Goal: Task Accomplishment & Management: Use online tool/utility

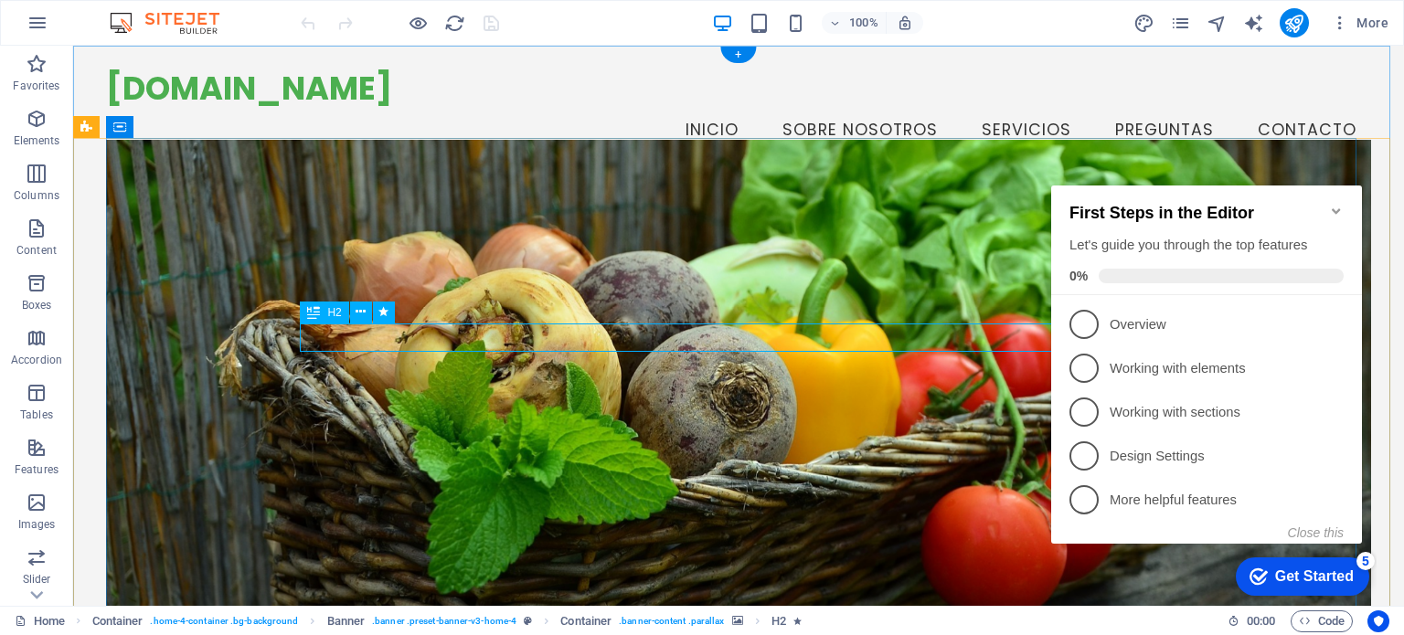
drag, startPoint x: 570, startPoint y: 339, endPoint x: 592, endPoint y: 338, distance: 22.0
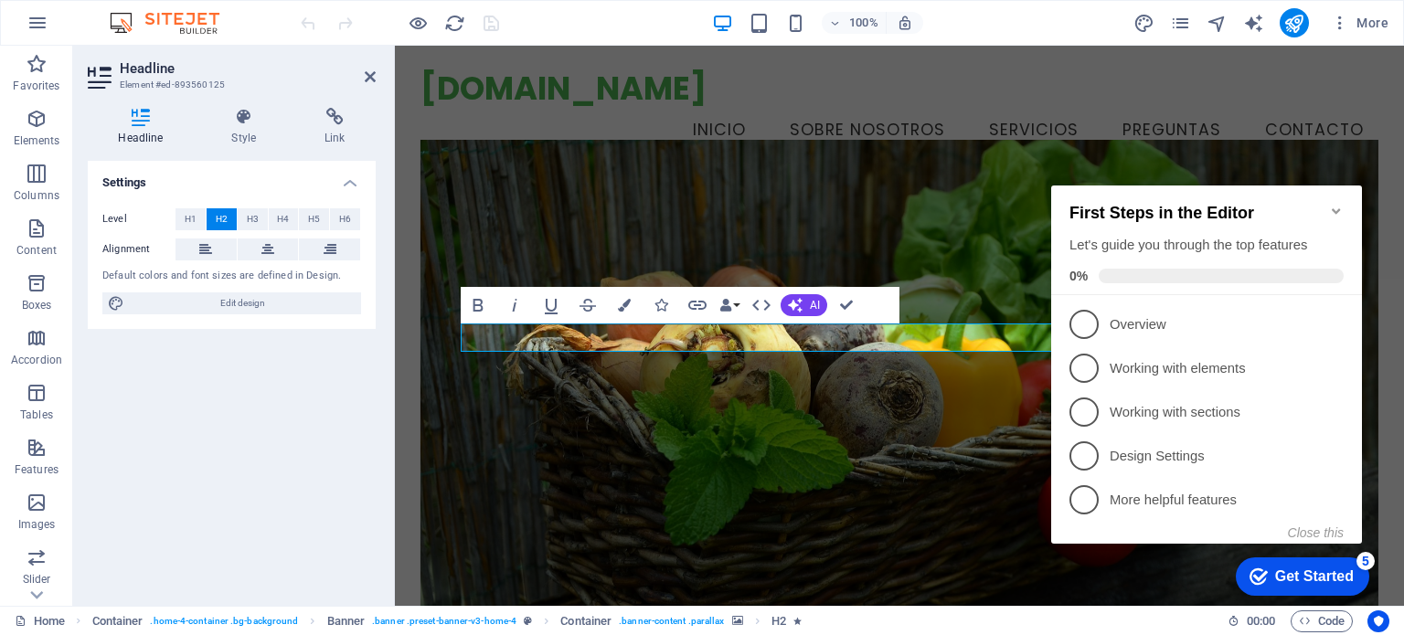
click at [1339, 204] on icon "Minimize checklist" at bounding box center [1336, 211] width 15 height 15
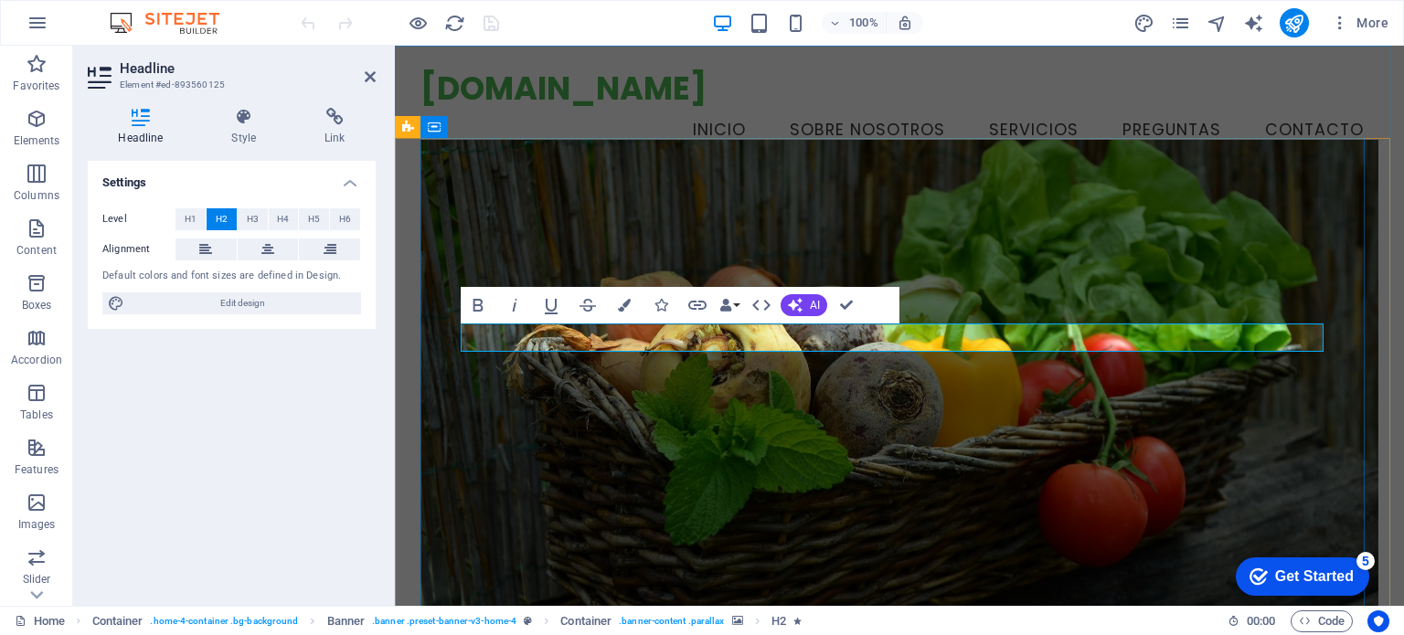
drag, startPoint x: 411, startPoint y: 223, endPoint x: 1062, endPoint y: 336, distance: 660.6
click at [1089, 442] on figure at bounding box center [900, 395] width 959 height 511
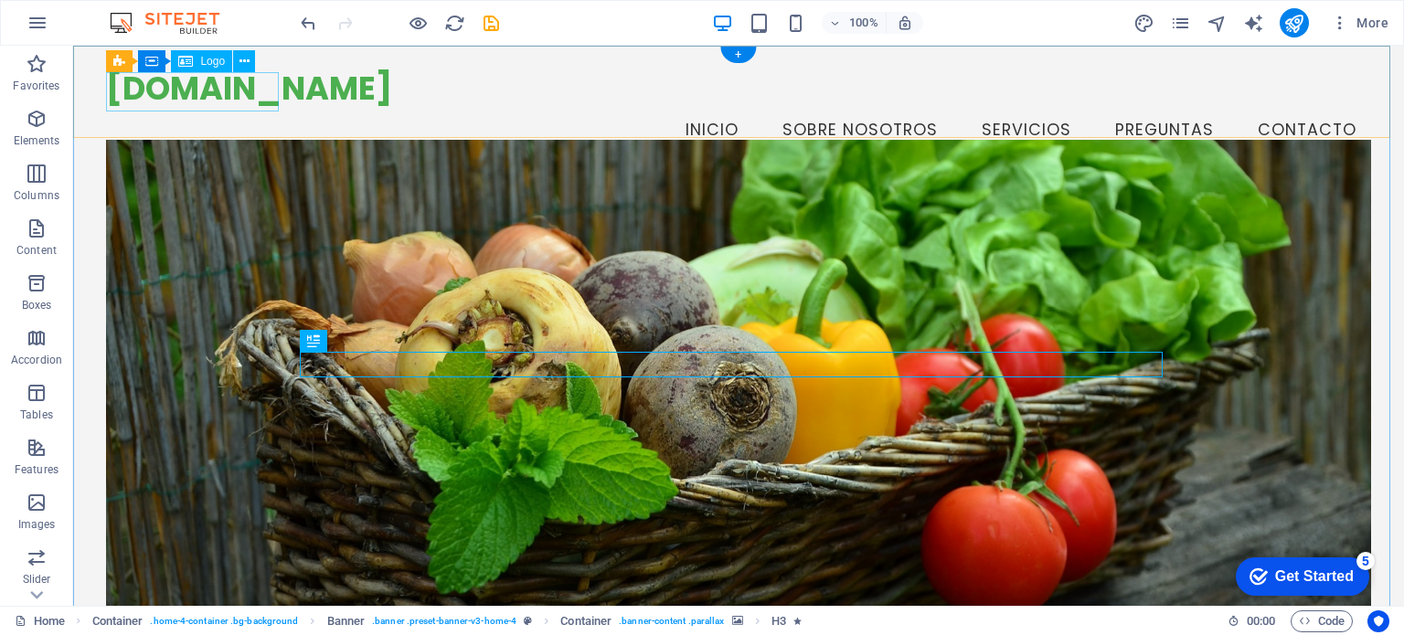
click at [260, 87] on div "[DOMAIN_NAME]" at bounding box center [738, 88] width 1264 height 38
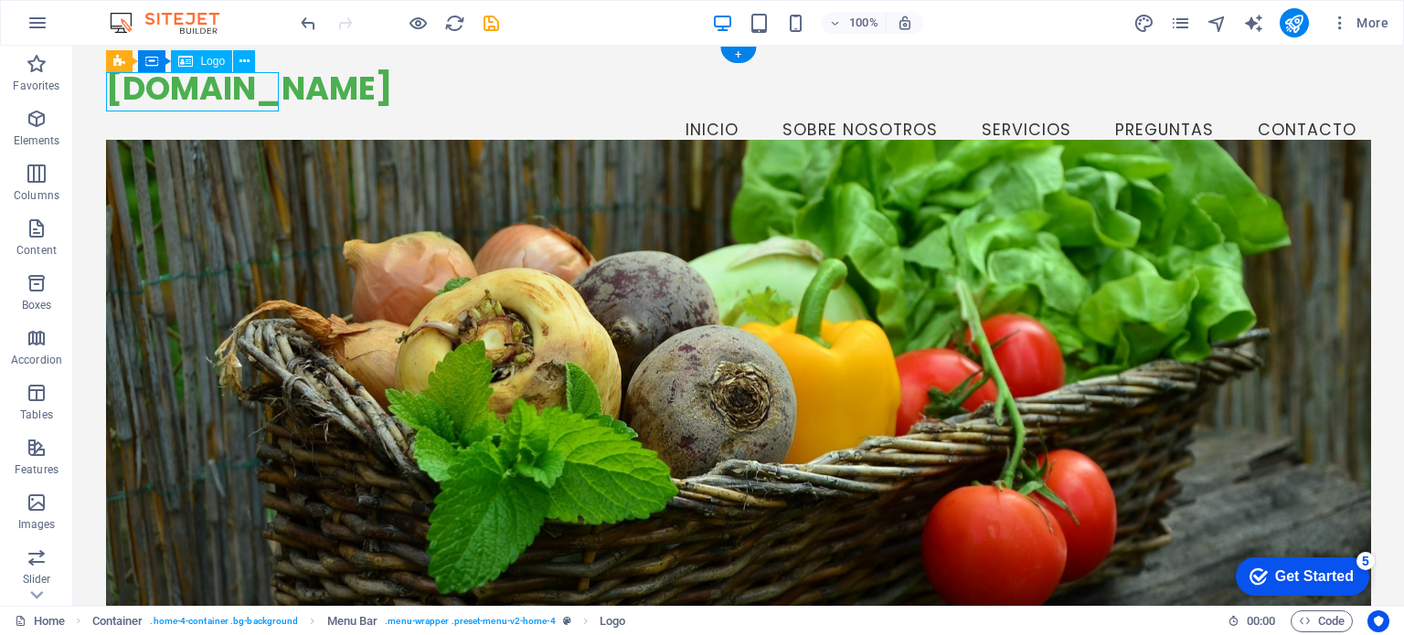
click at [260, 87] on div "[DOMAIN_NAME]" at bounding box center [738, 88] width 1264 height 38
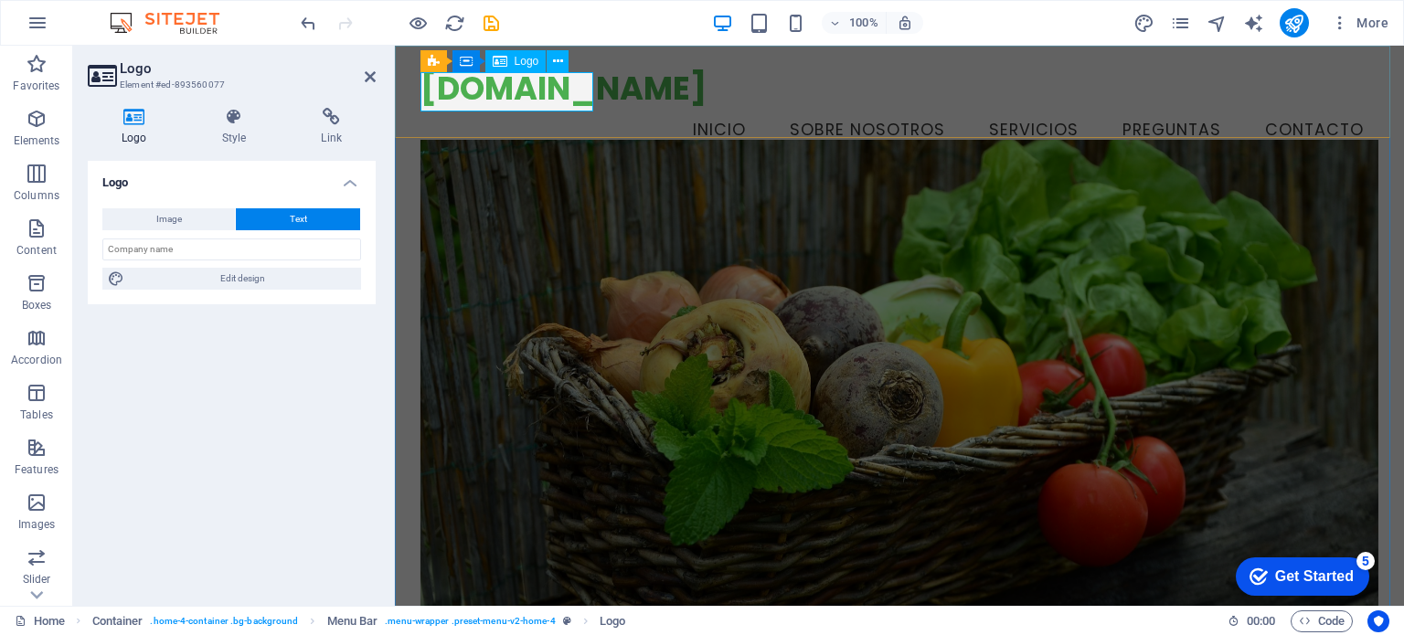
click at [561, 95] on div "[DOMAIN_NAME]" at bounding box center [900, 88] width 959 height 38
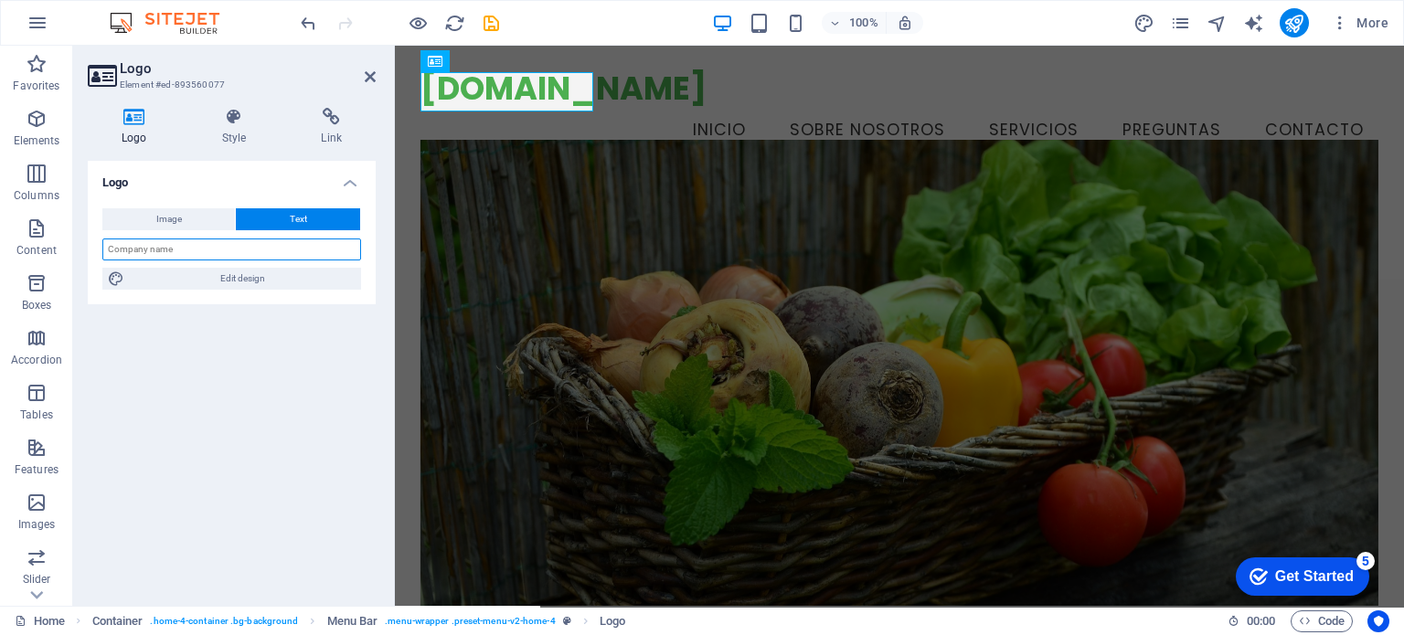
click at [230, 255] on input "text" at bounding box center [231, 250] width 259 height 22
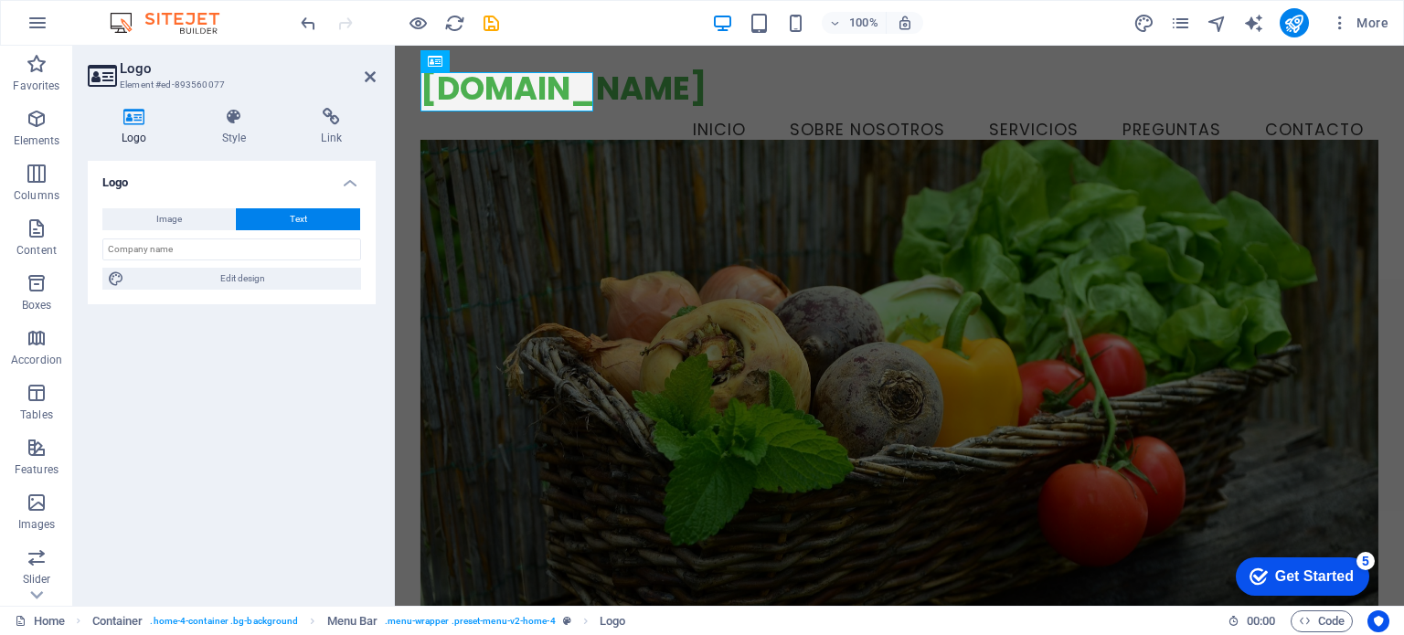
click at [854, 276] on figure at bounding box center [900, 395] width 959 height 511
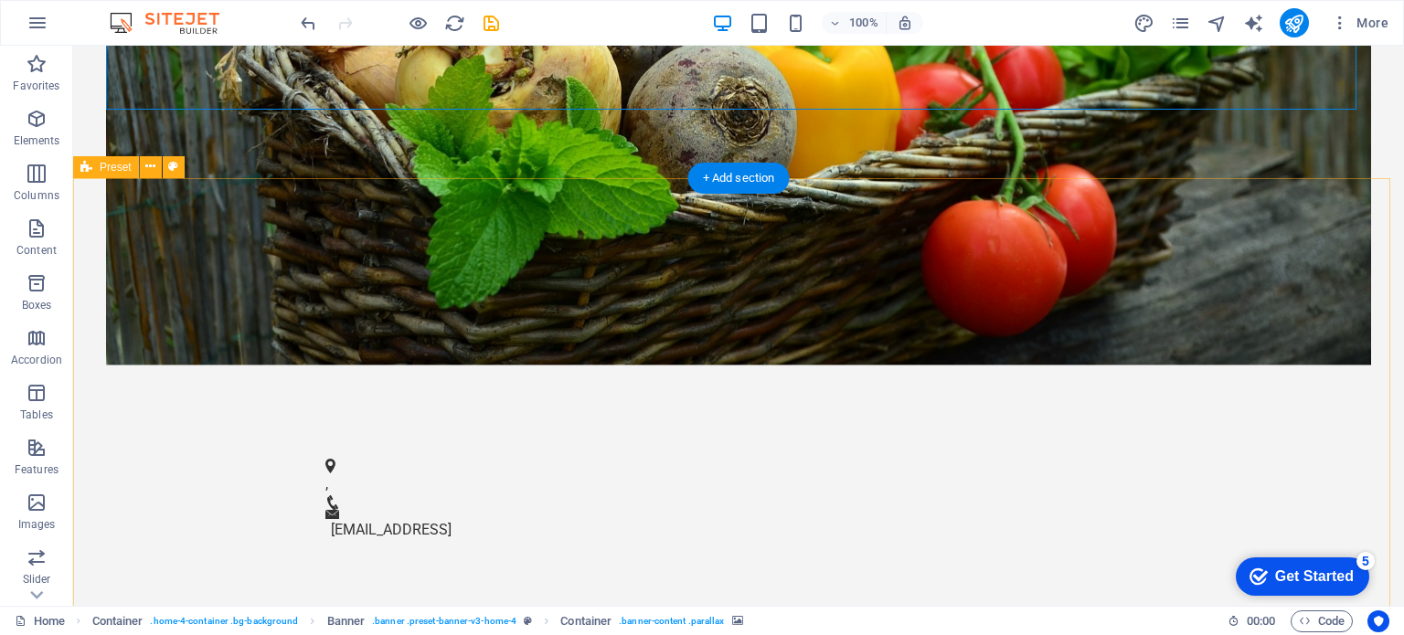
scroll to position [549, 0]
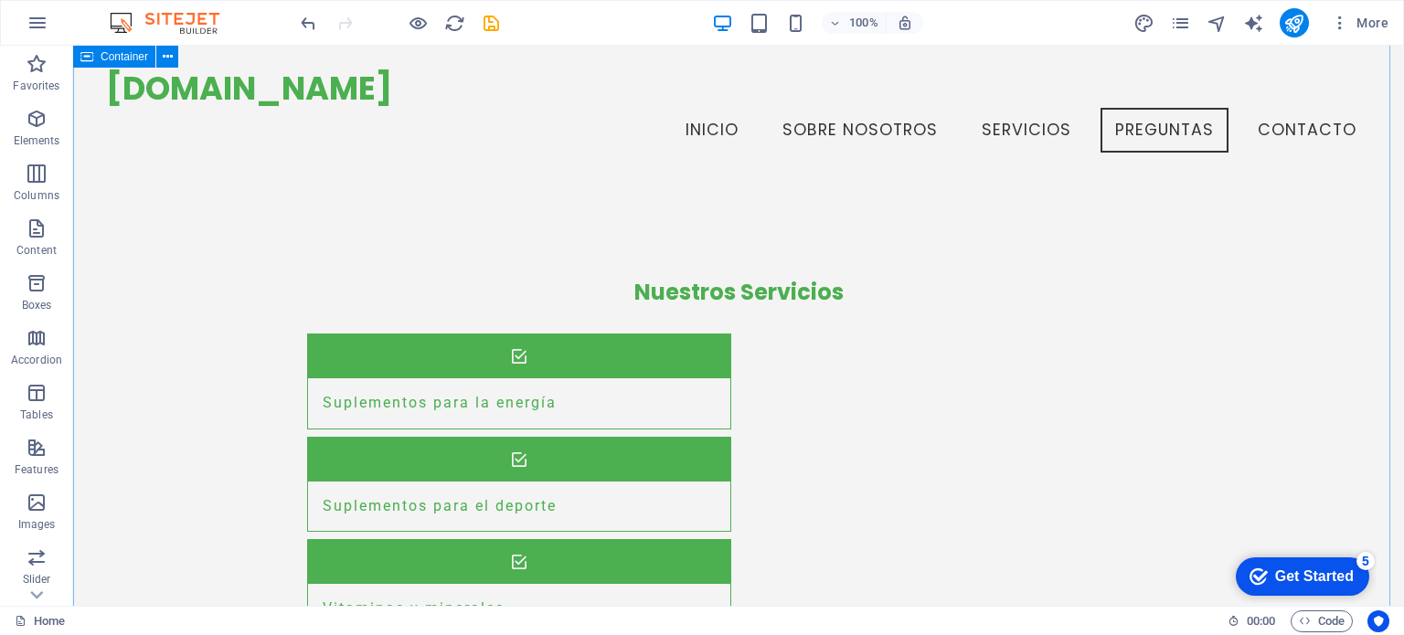
scroll to position [1370, 0]
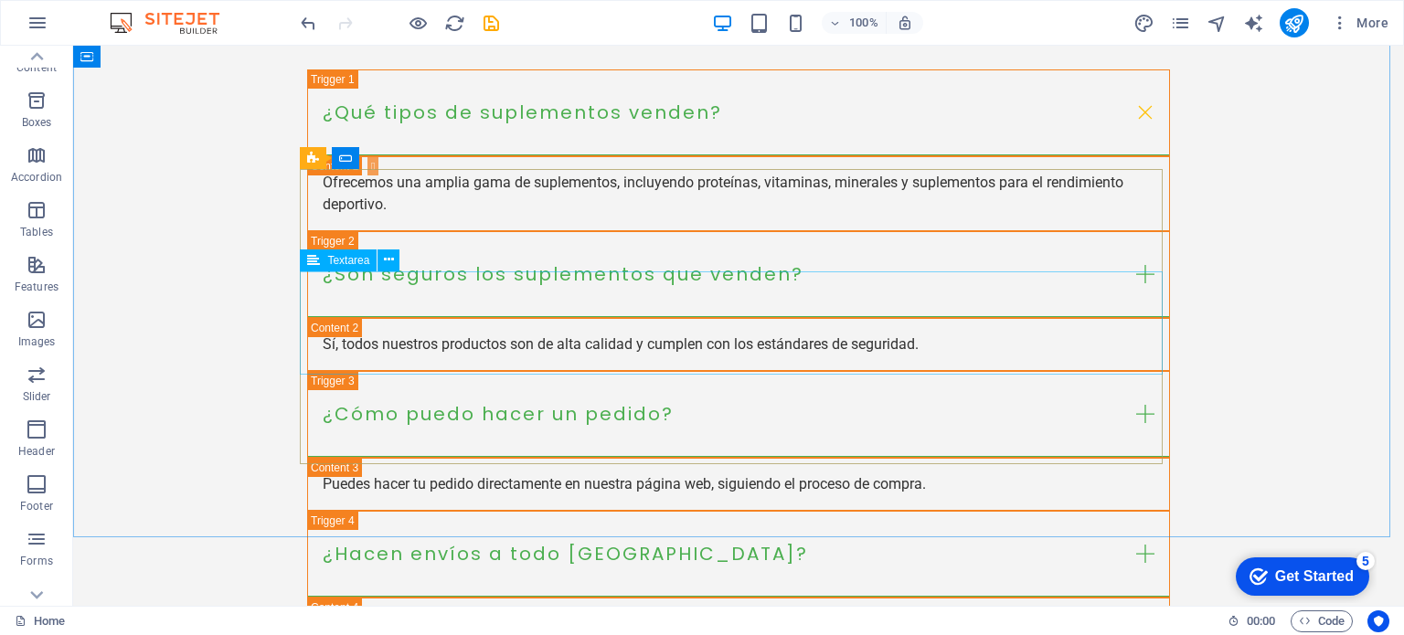
scroll to position [2831, 0]
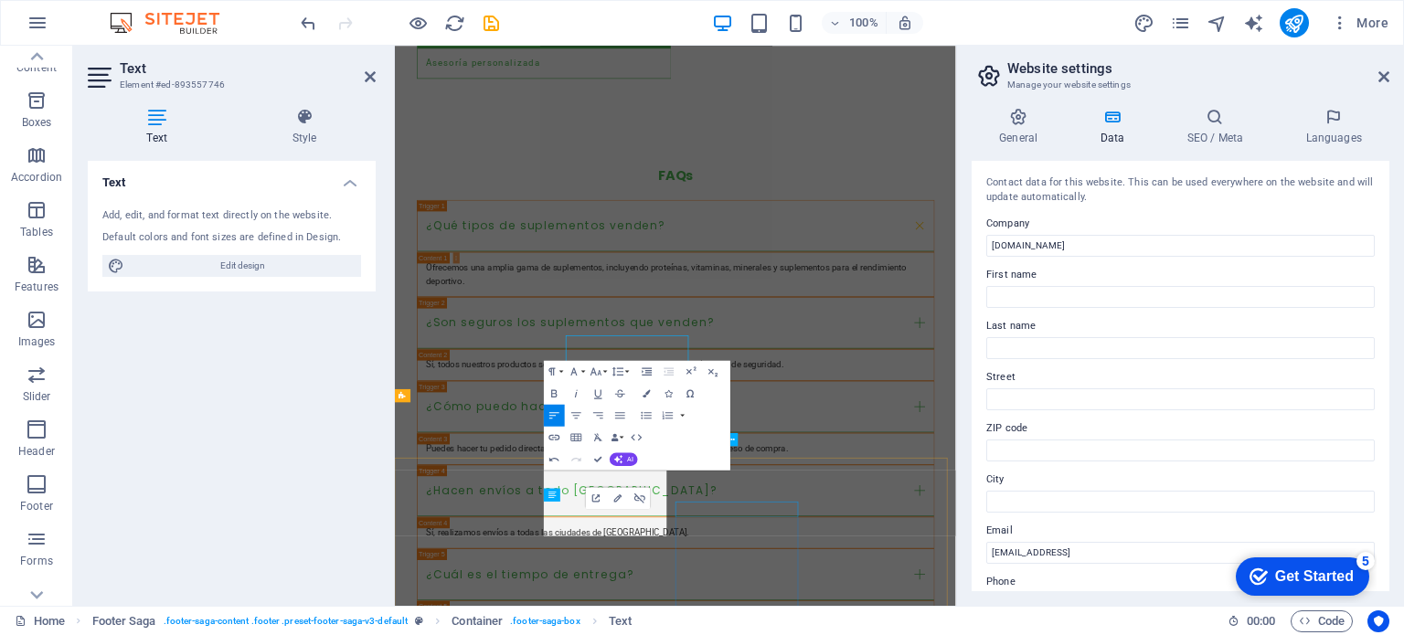
scroll to position [2776, 0]
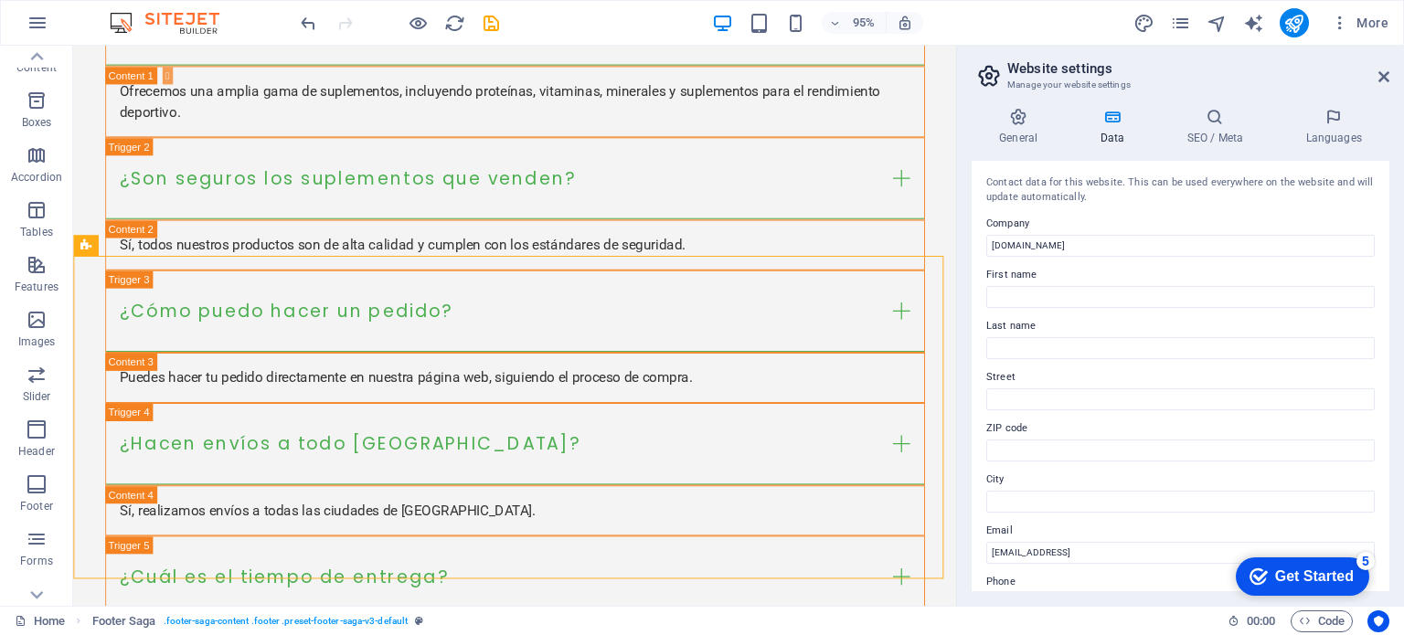
click at [1391, 72] on aside "Website settings Manage your website settings General Data SEO / Meta Languages…" at bounding box center [1180, 326] width 448 height 560
click at [1387, 74] on icon at bounding box center [1384, 76] width 11 height 15
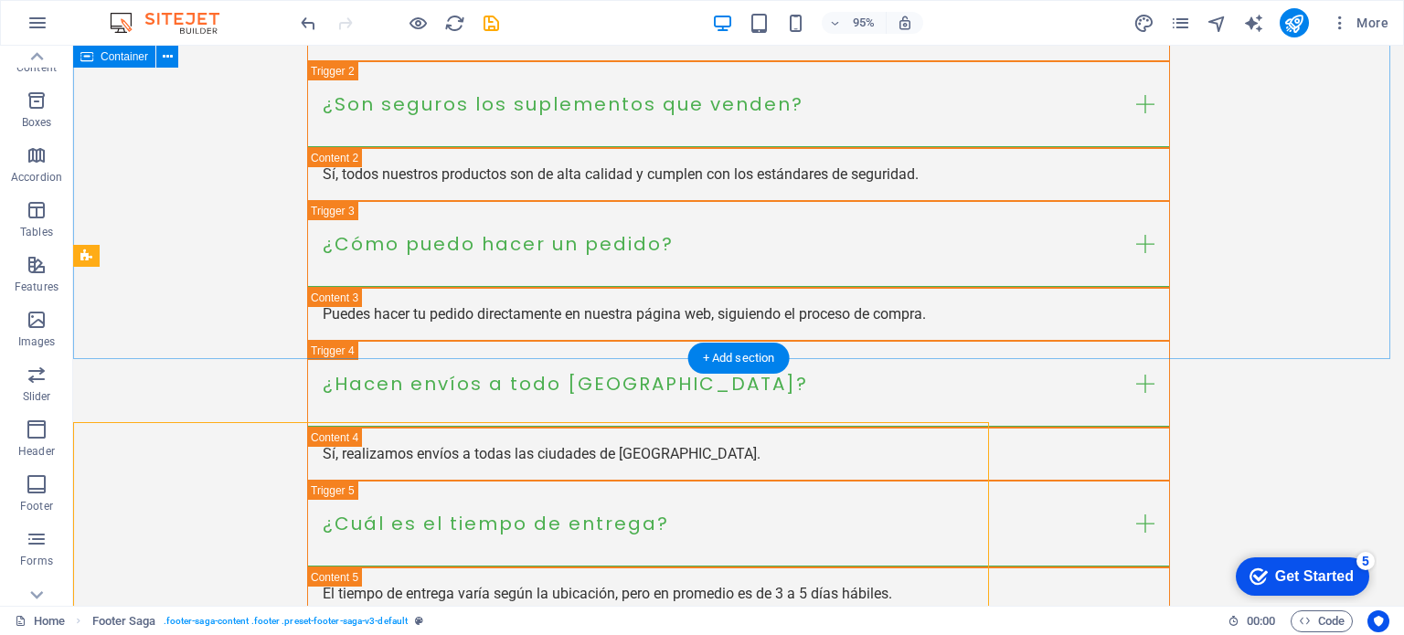
scroll to position [2831, 0]
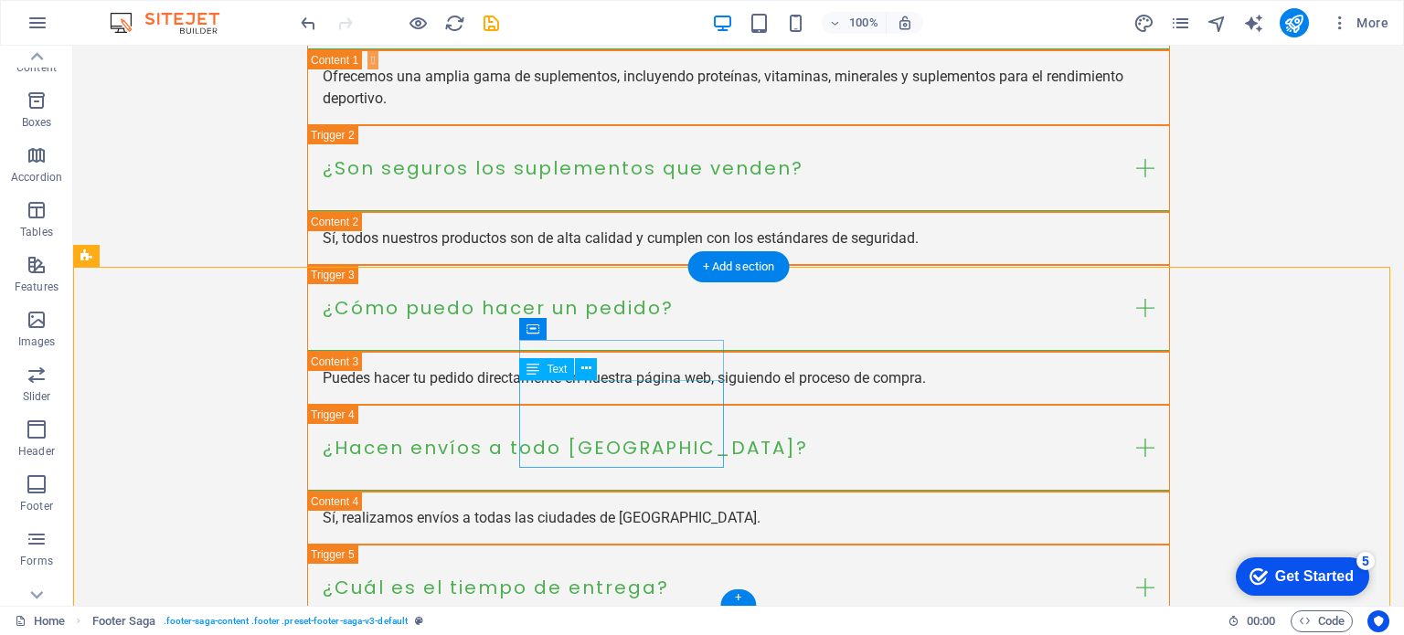
drag, startPoint x: 603, startPoint y: 423, endPoint x: 591, endPoint y: 432, distance: 15.7
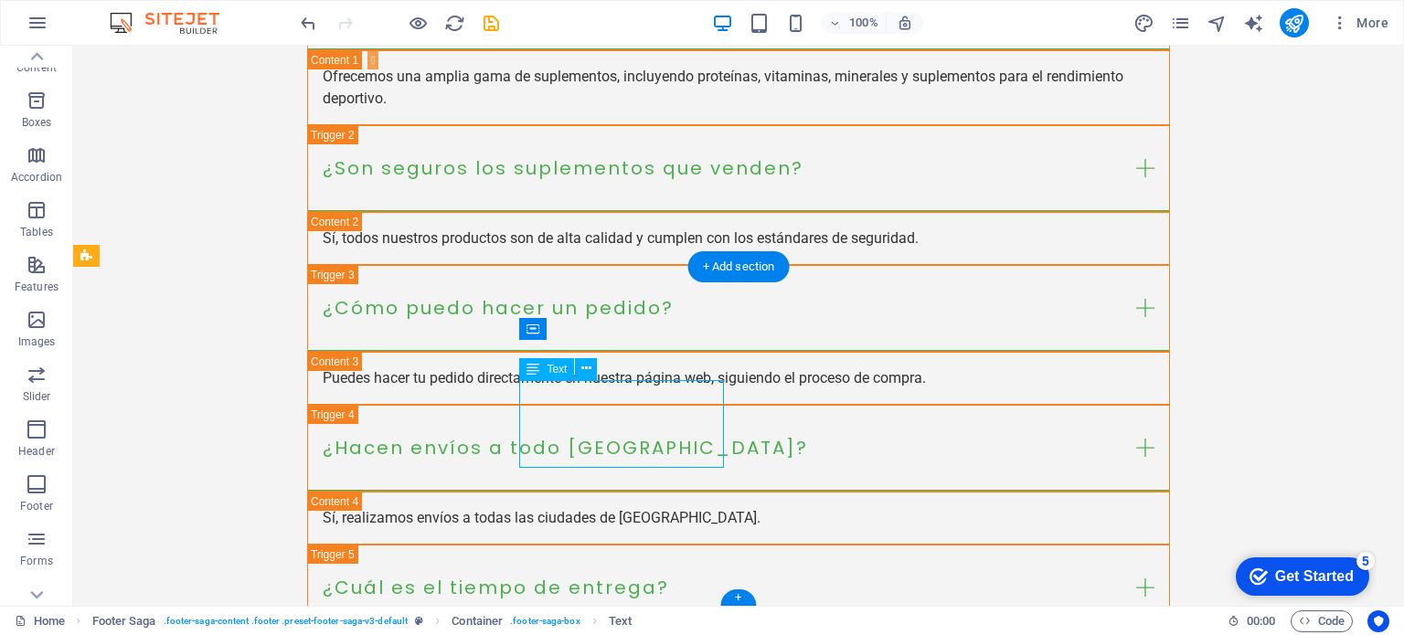
drag, startPoint x: 576, startPoint y: 432, endPoint x: 688, endPoint y: 426, distance: 112.6
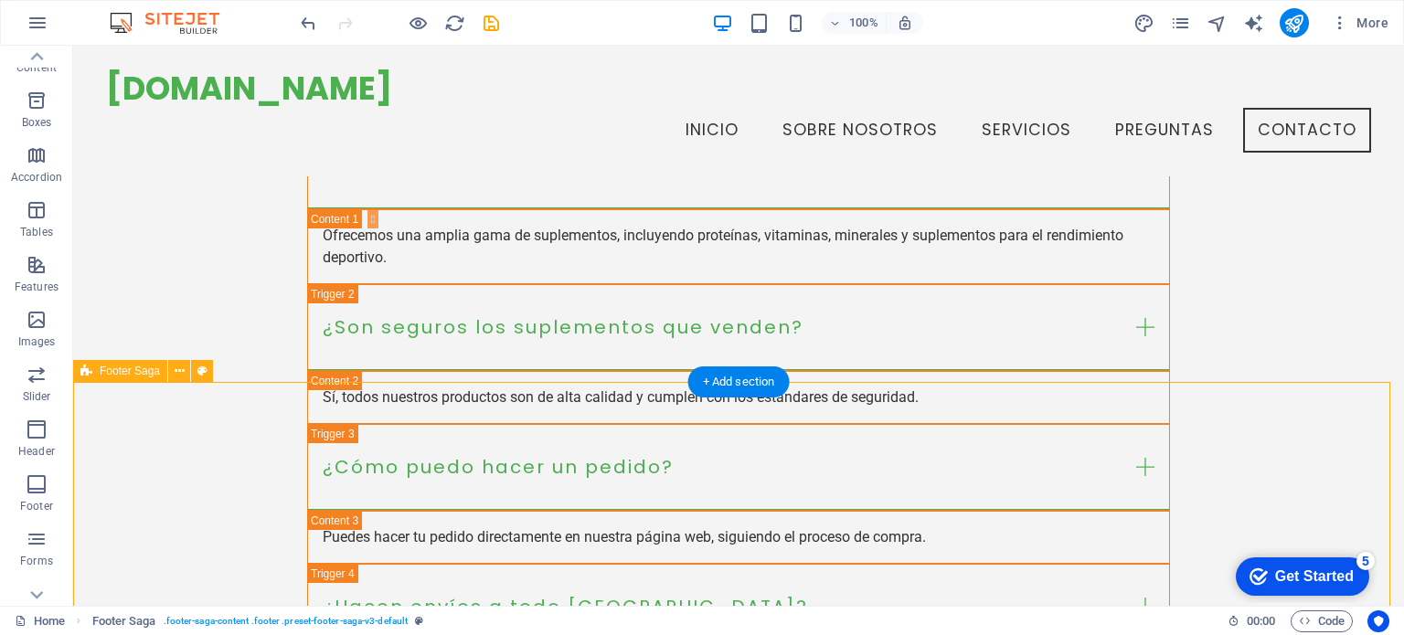
scroll to position [2648, 0]
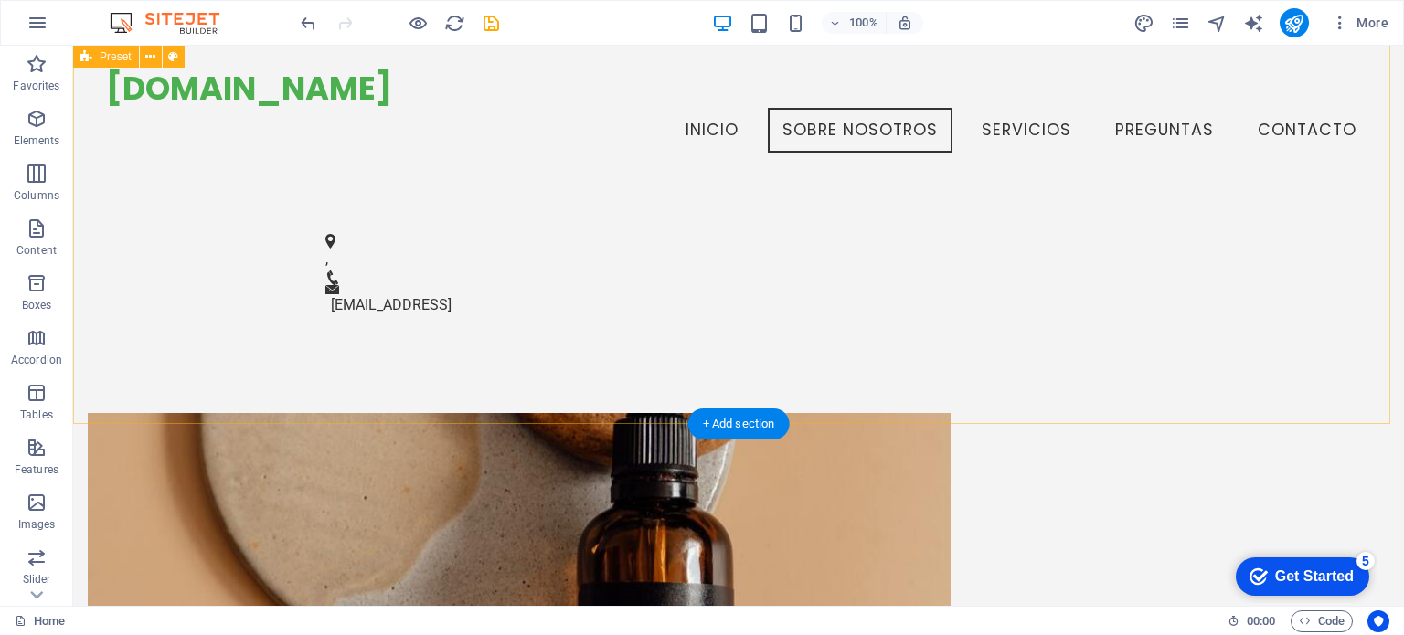
scroll to position [271, 0]
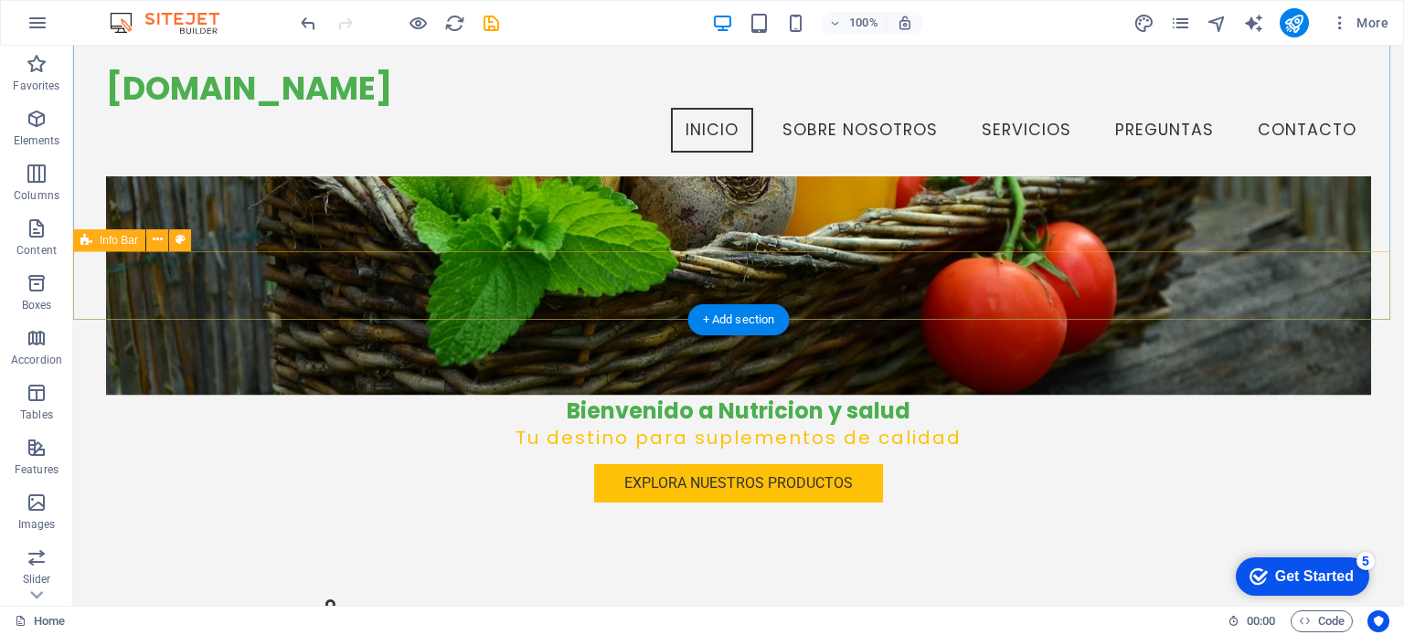
click at [1199, 576] on div ", 06501029cd425b269a5995eb652345@cpanel.local" at bounding box center [738, 641] width 1331 height 130
drag, startPoint x: 1178, startPoint y: 293, endPoint x: 1071, endPoint y: 286, distance: 107.2
click at [1071, 576] on div ", 06501029cd425b269a5995eb652345@cpanel.local" at bounding box center [738, 641] width 1331 height 130
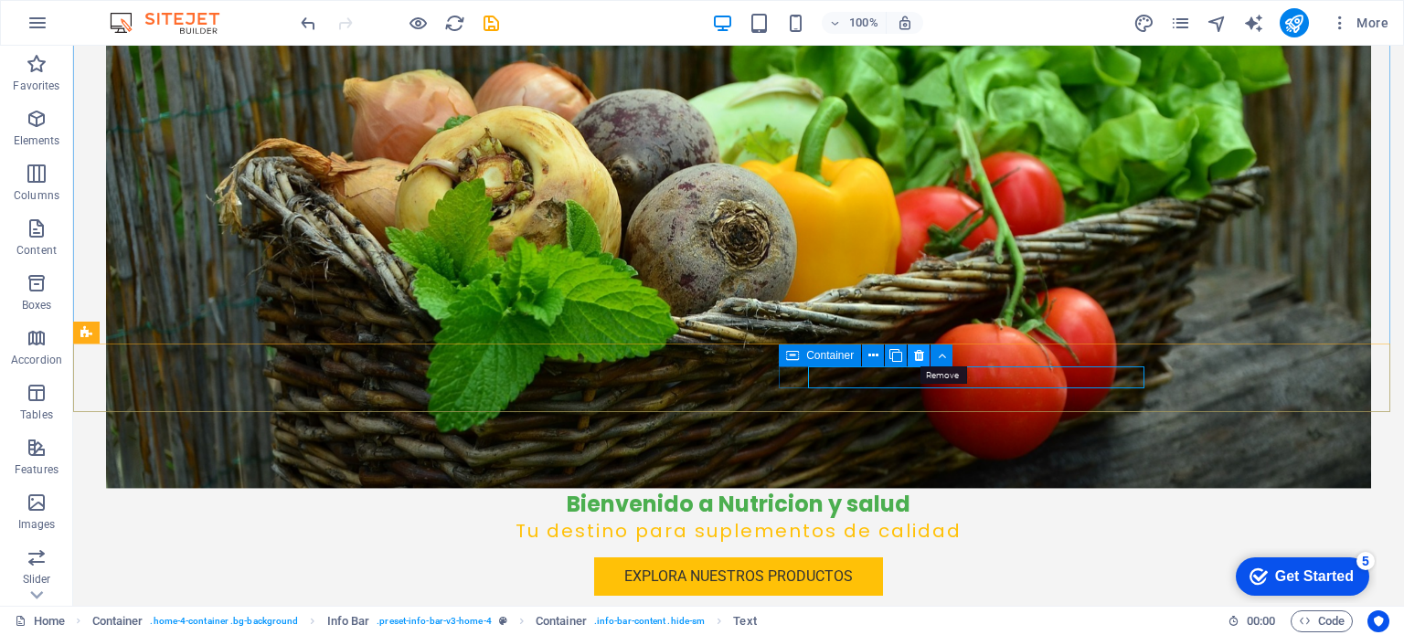
click at [917, 354] on icon at bounding box center [919, 355] width 10 height 19
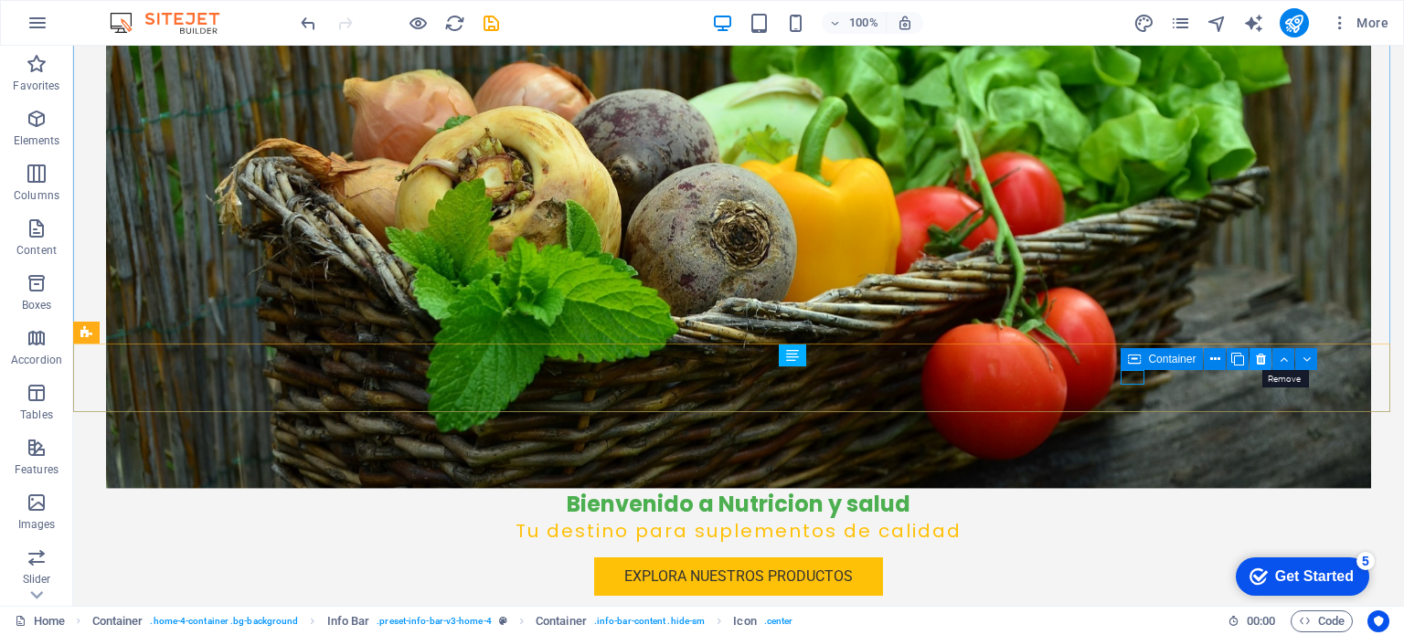
click at [1258, 358] on icon at bounding box center [1261, 359] width 10 height 19
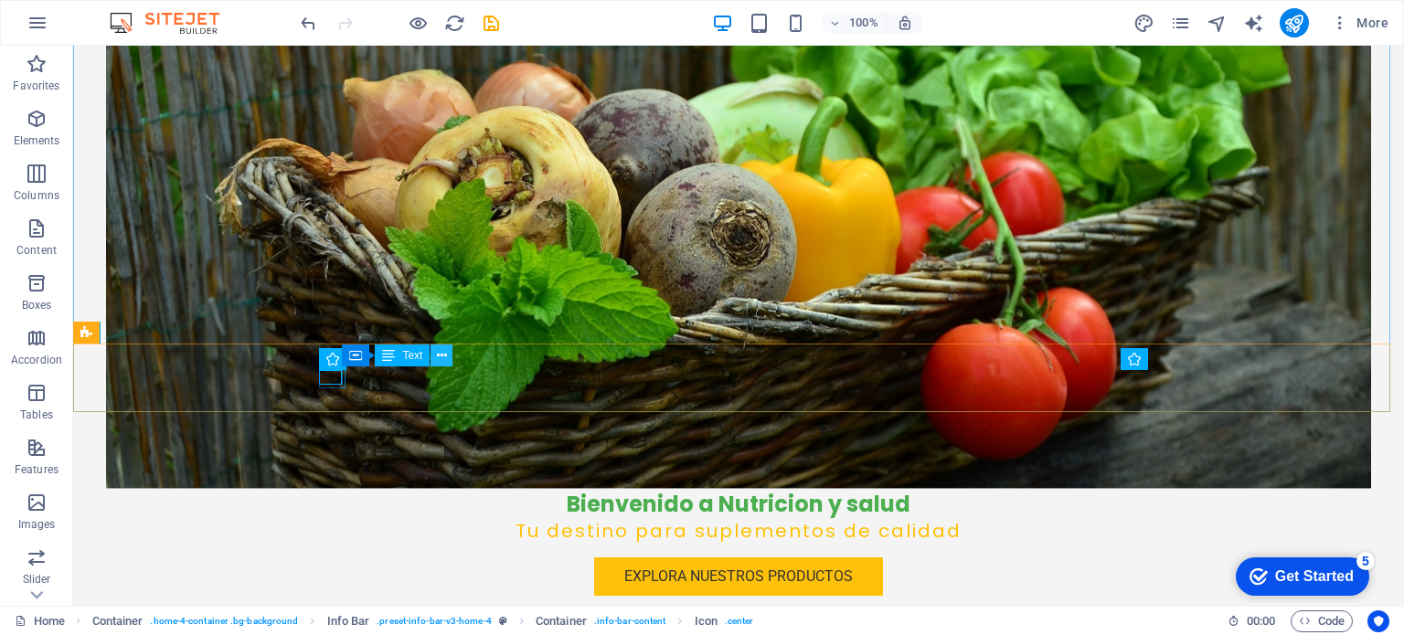
click at [442, 358] on icon at bounding box center [442, 355] width 10 height 19
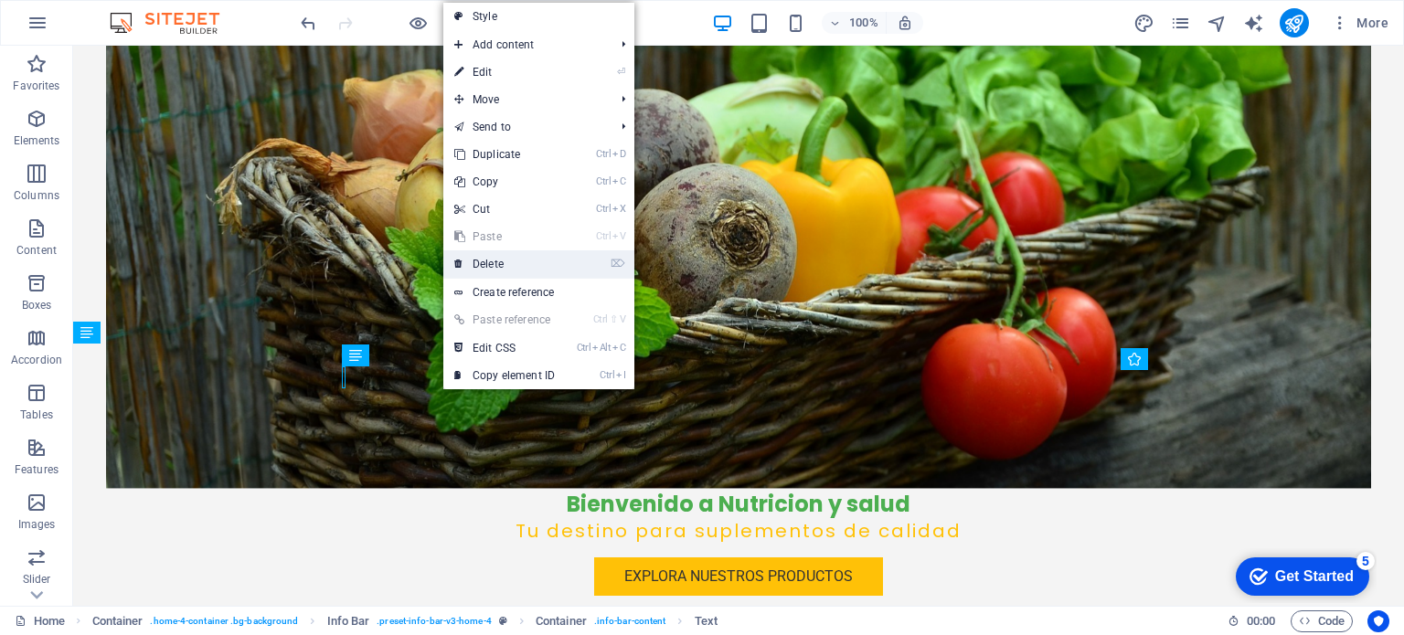
click at [532, 255] on link "⌦ Delete" at bounding box center [504, 263] width 123 height 27
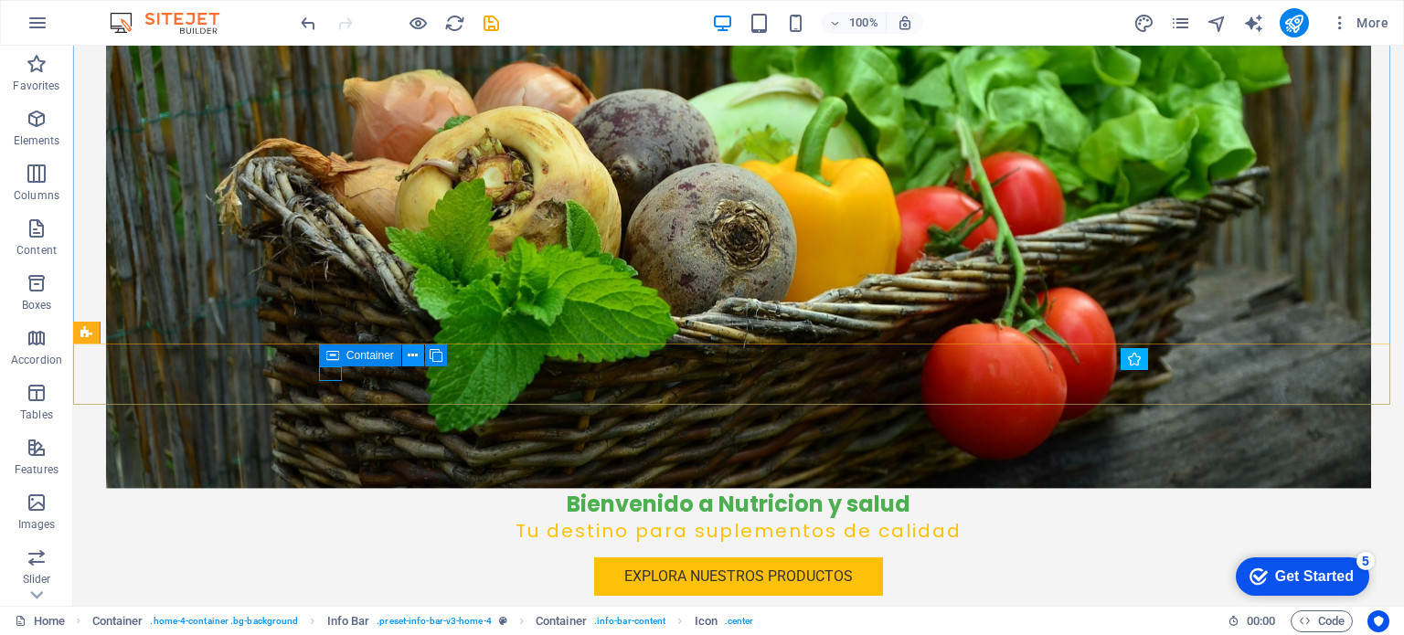
click at [414, 351] on icon at bounding box center [413, 355] width 10 height 19
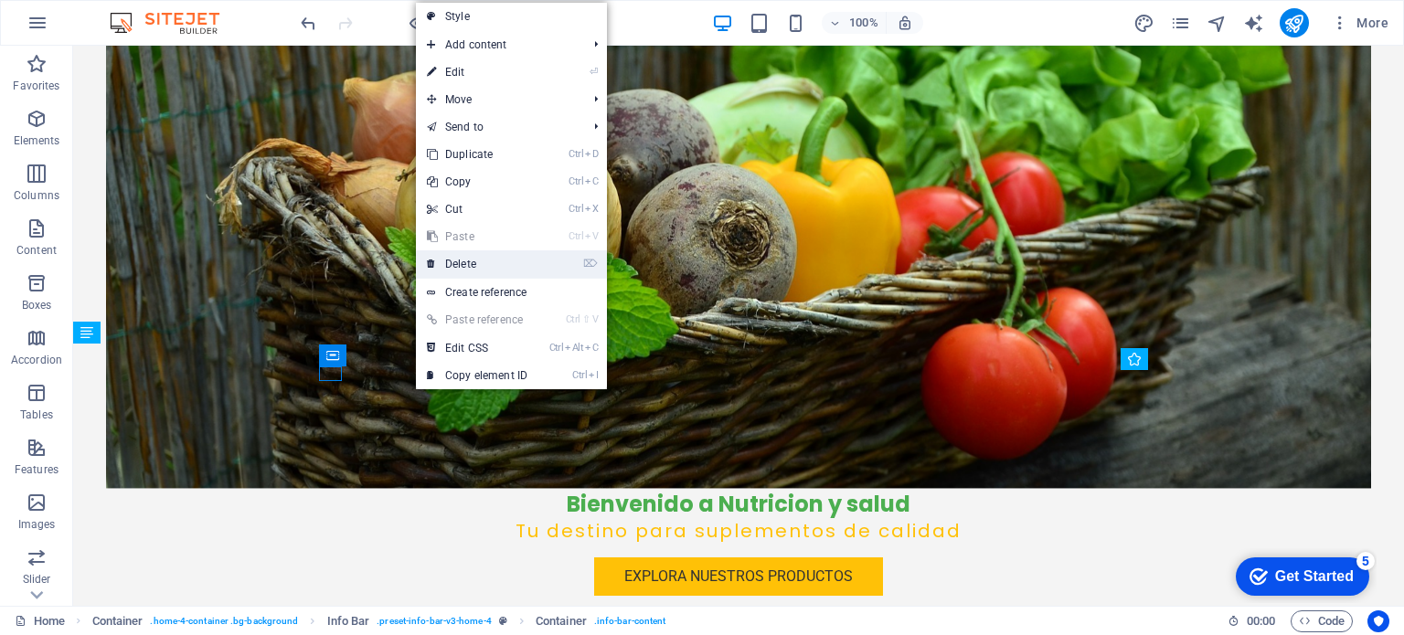
click at [483, 258] on link "⌦ Delete" at bounding box center [477, 263] width 123 height 27
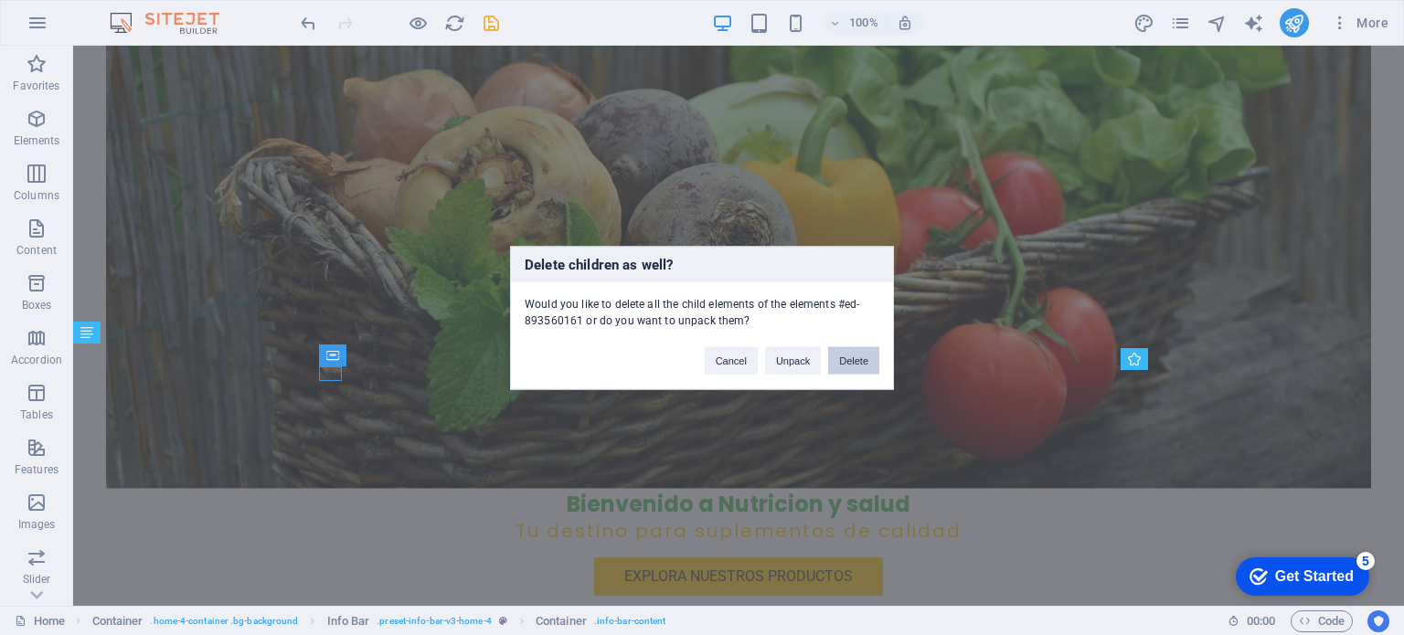
click at [844, 359] on button "Delete" at bounding box center [853, 359] width 51 height 27
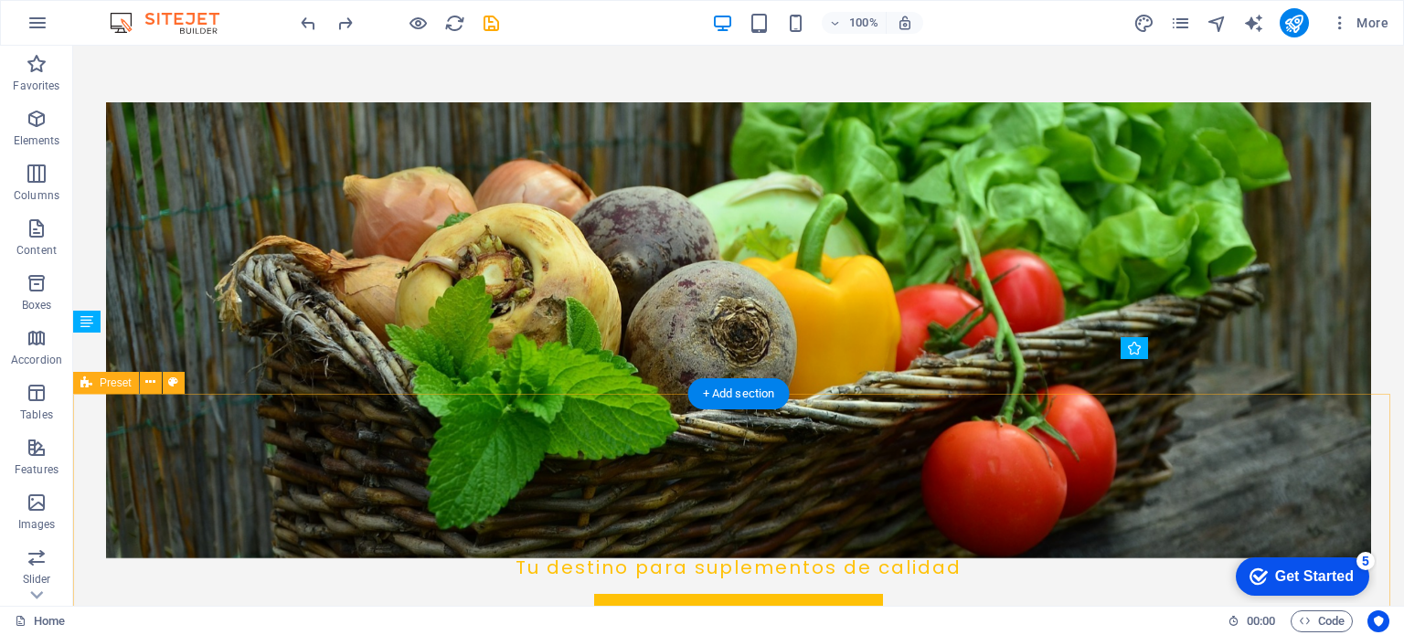
scroll to position [362, 0]
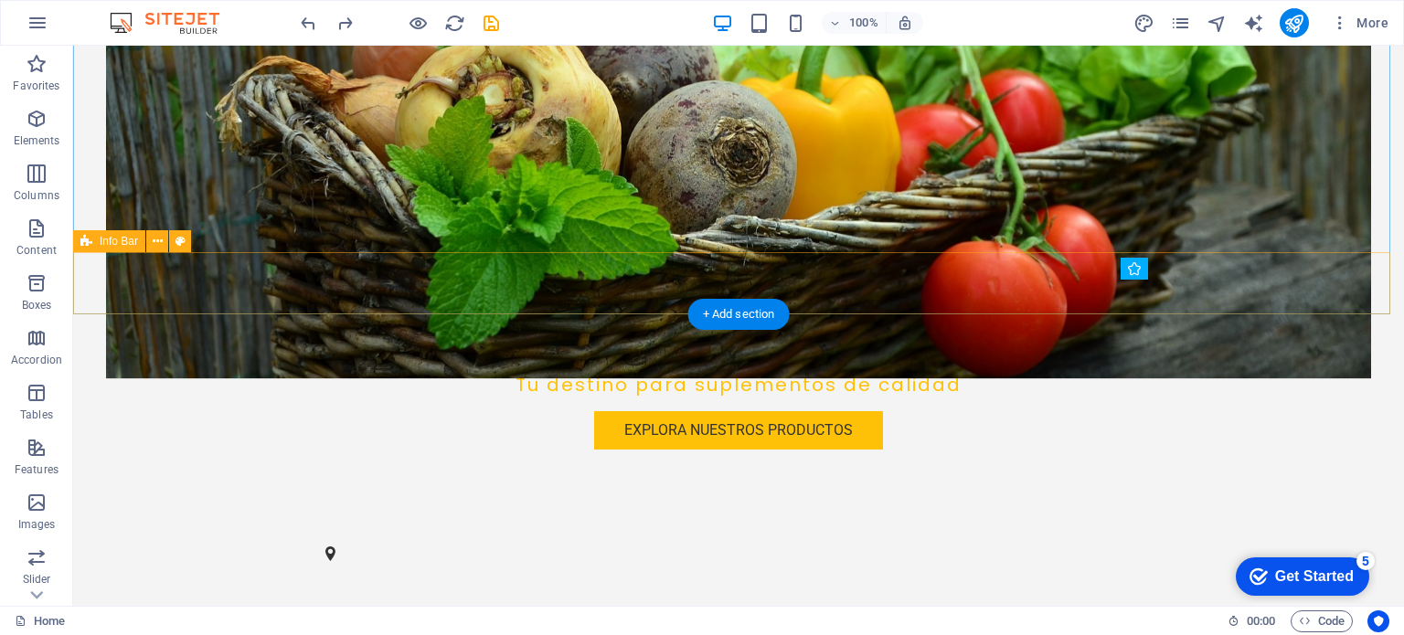
click at [506, 523] on div at bounding box center [738, 553] width 1331 height 61
click at [277, 523] on div at bounding box center [738, 553] width 1331 height 61
drag, startPoint x: 303, startPoint y: 279, endPoint x: 325, endPoint y: 279, distance: 22.9
click at [325, 523] on div at bounding box center [738, 553] width 1331 height 61
click at [327, 547] on figure at bounding box center [738, 554] width 826 height 15
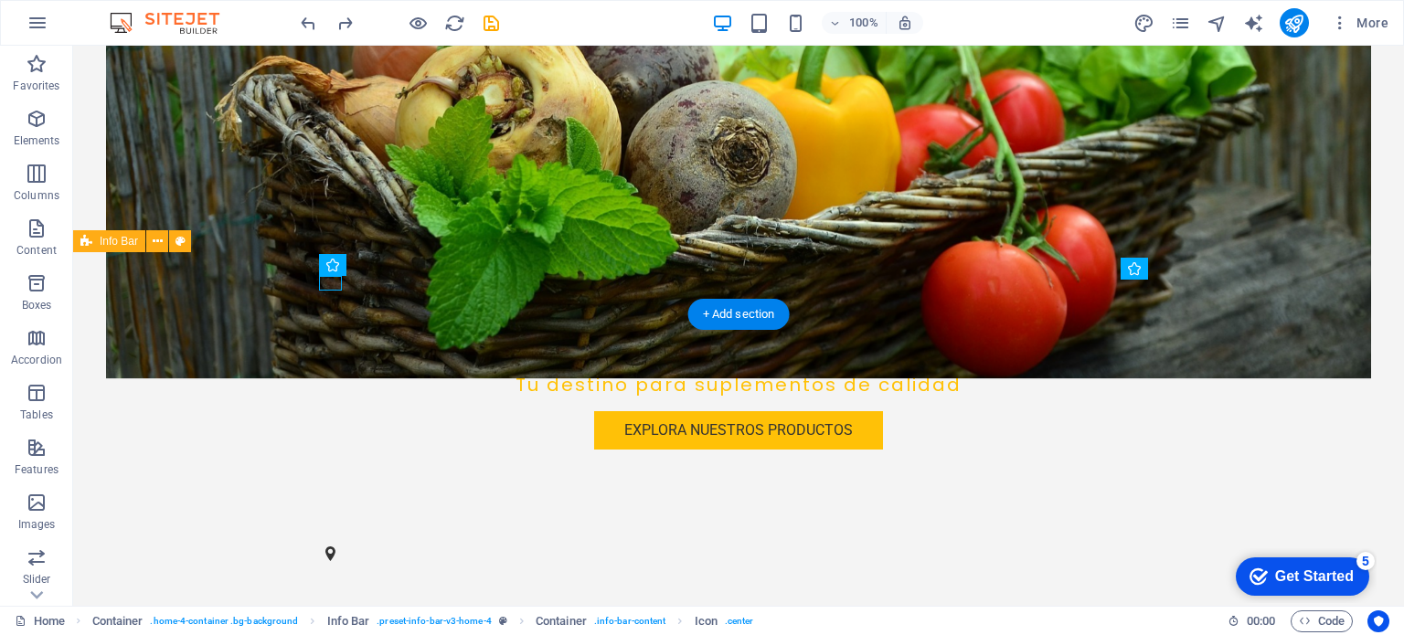
click at [325, 547] on figure at bounding box center [738, 554] width 826 height 15
click at [392, 523] on div at bounding box center [738, 553] width 1331 height 61
click at [395, 523] on div at bounding box center [738, 553] width 1331 height 61
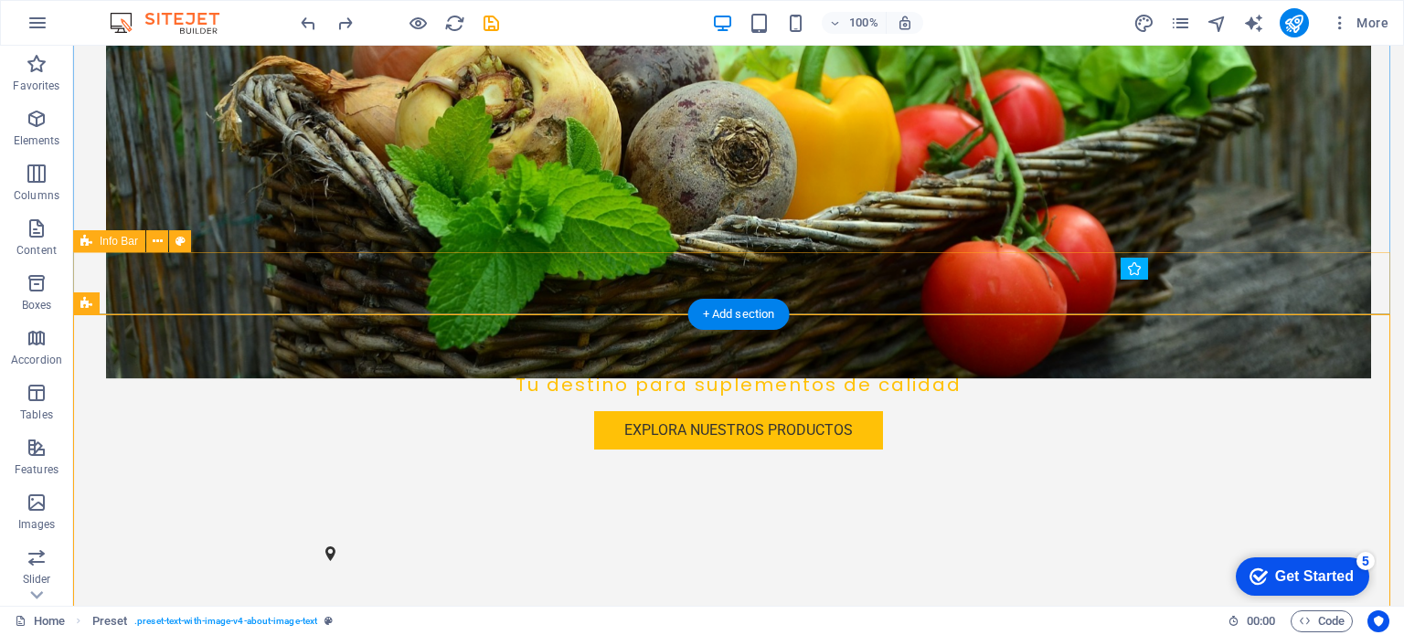
click at [1196, 523] on div at bounding box center [738, 553] width 1331 height 61
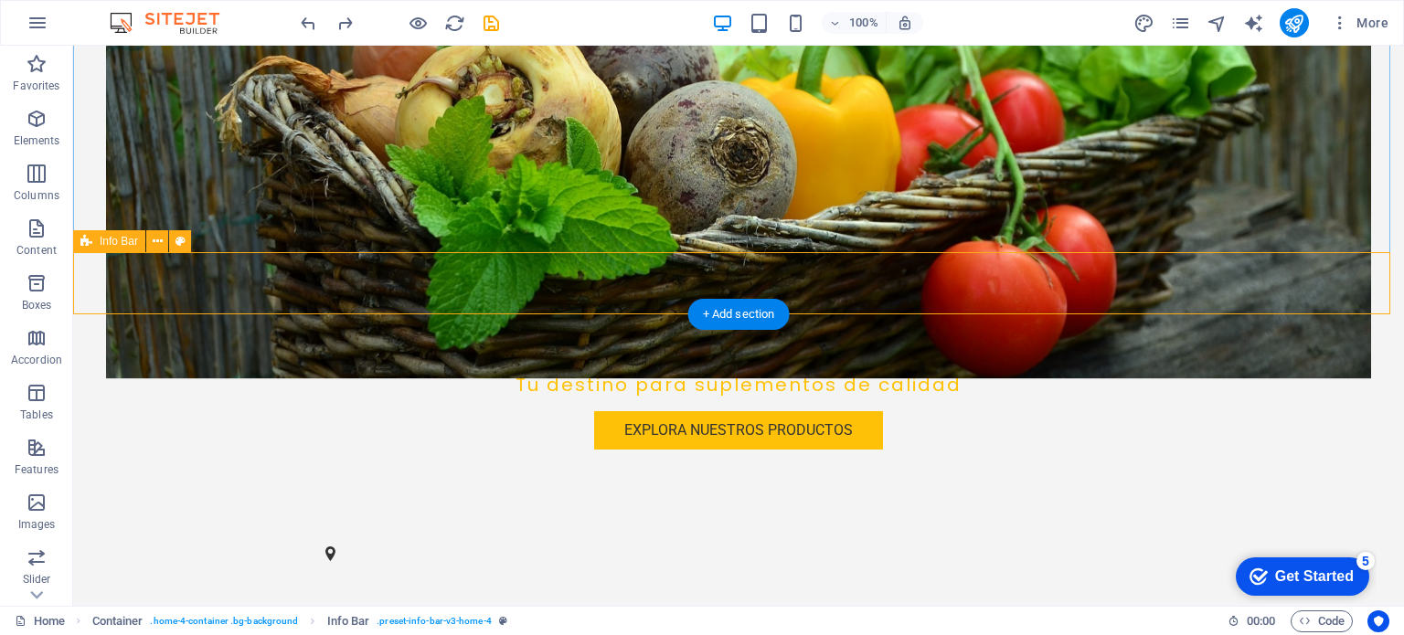
drag, startPoint x: 805, startPoint y: 356, endPoint x: 698, endPoint y: 261, distance: 143.1
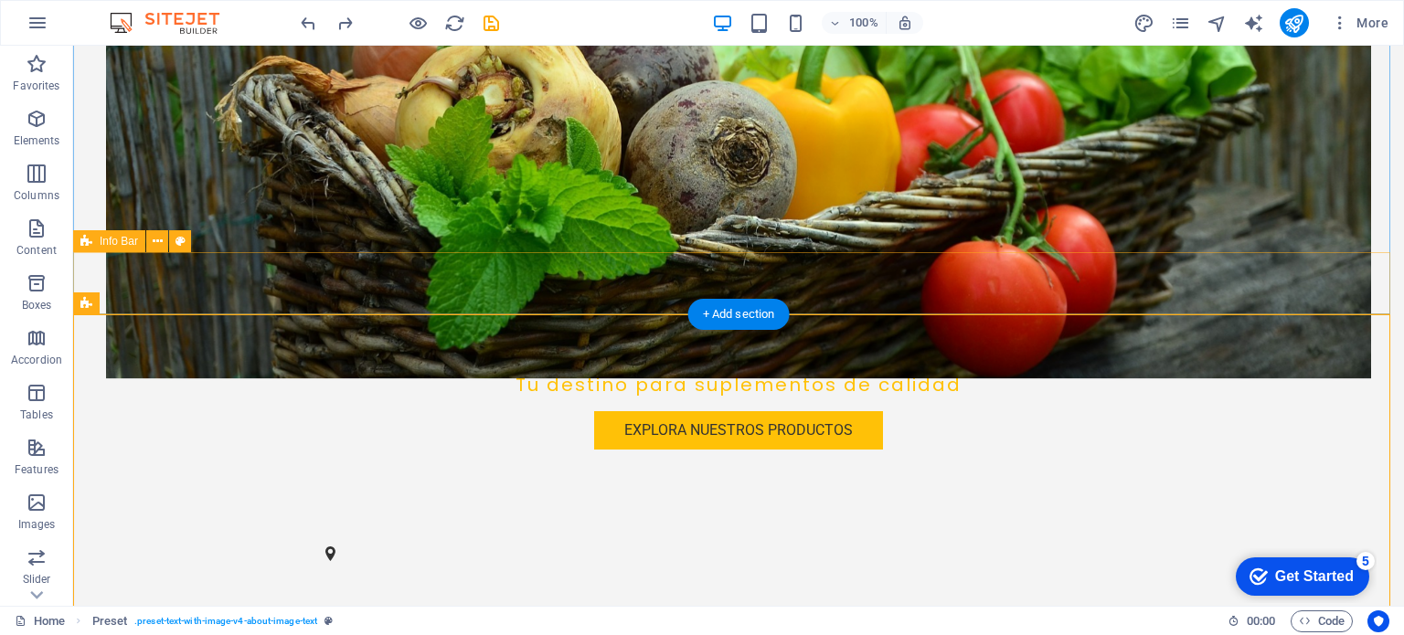
click at [607, 523] on div at bounding box center [738, 553] width 1331 height 61
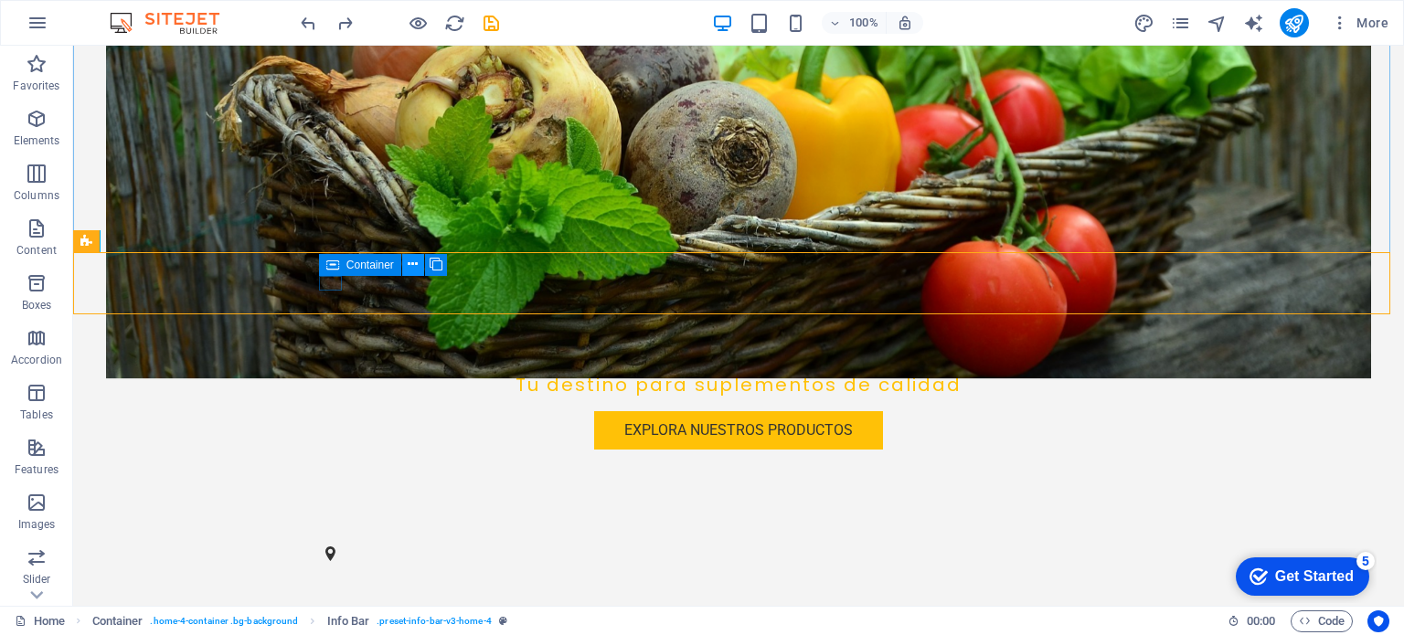
click at [412, 266] on icon at bounding box center [413, 264] width 10 height 19
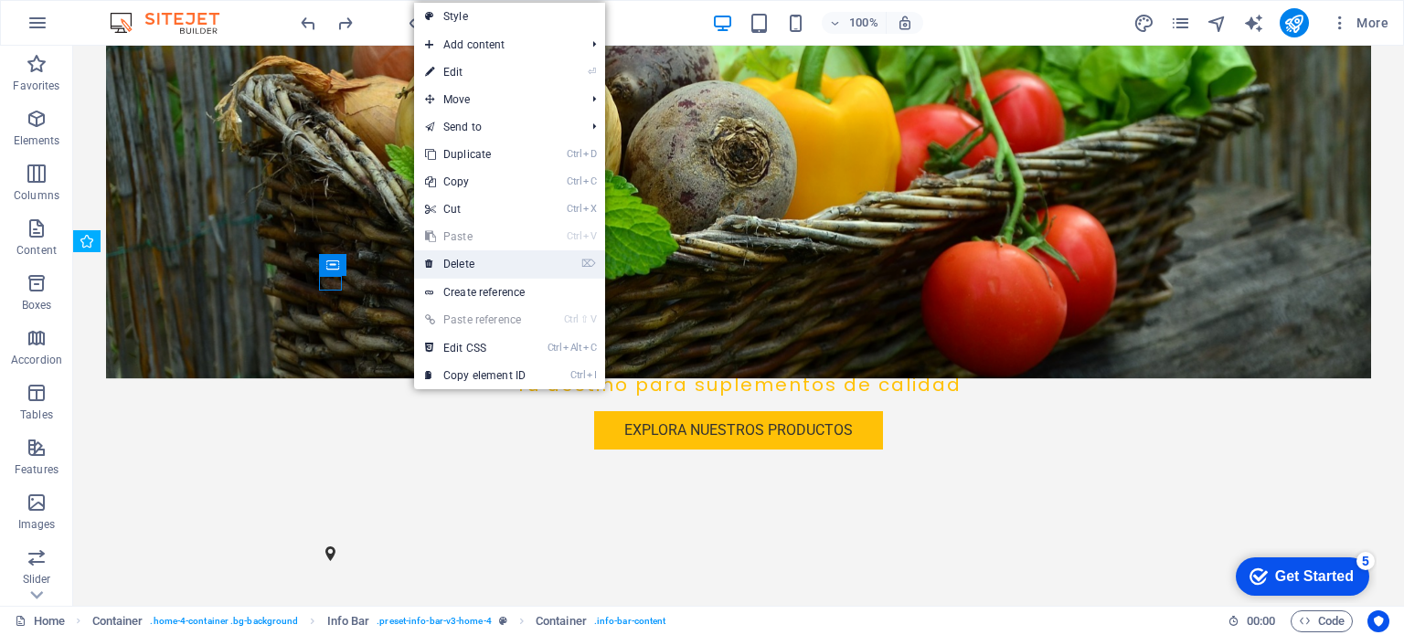
click at [440, 269] on link "⌦ Delete" at bounding box center [475, 263] width 123 height 27
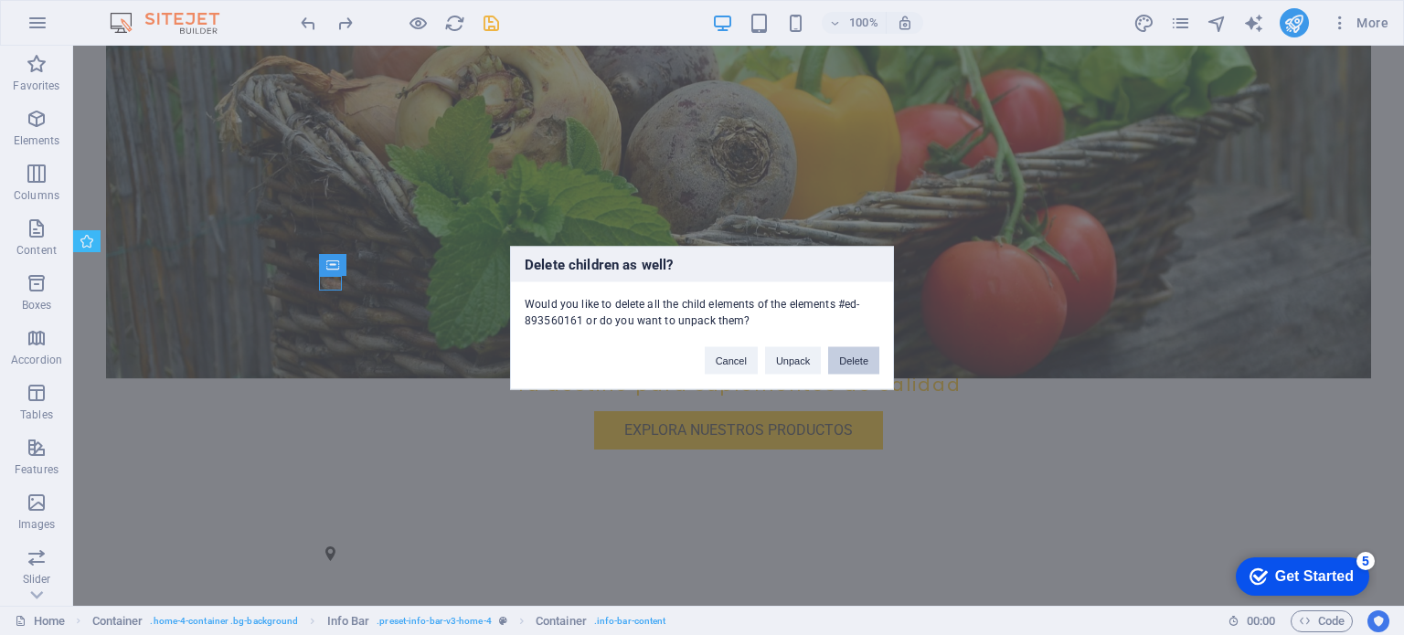
click at [850, 363] on button "Delete" at bounding box center [853, 359] width 51 height 27
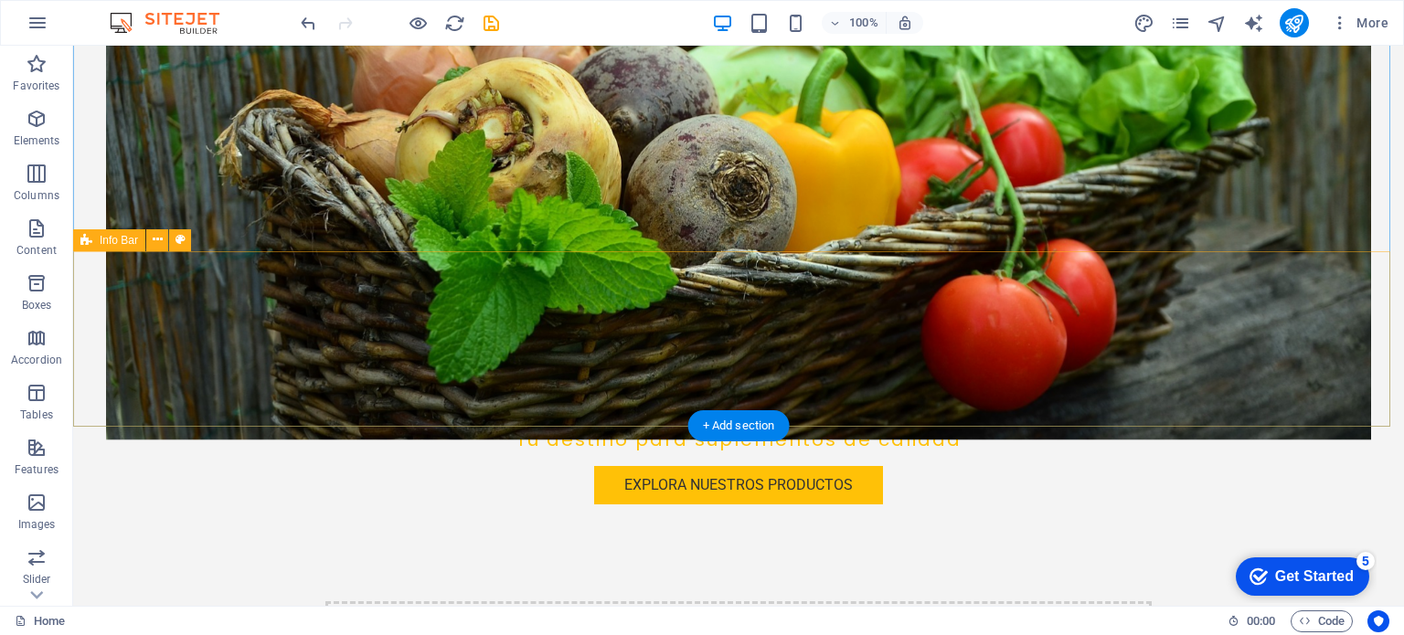
scroll to position [453, 0]
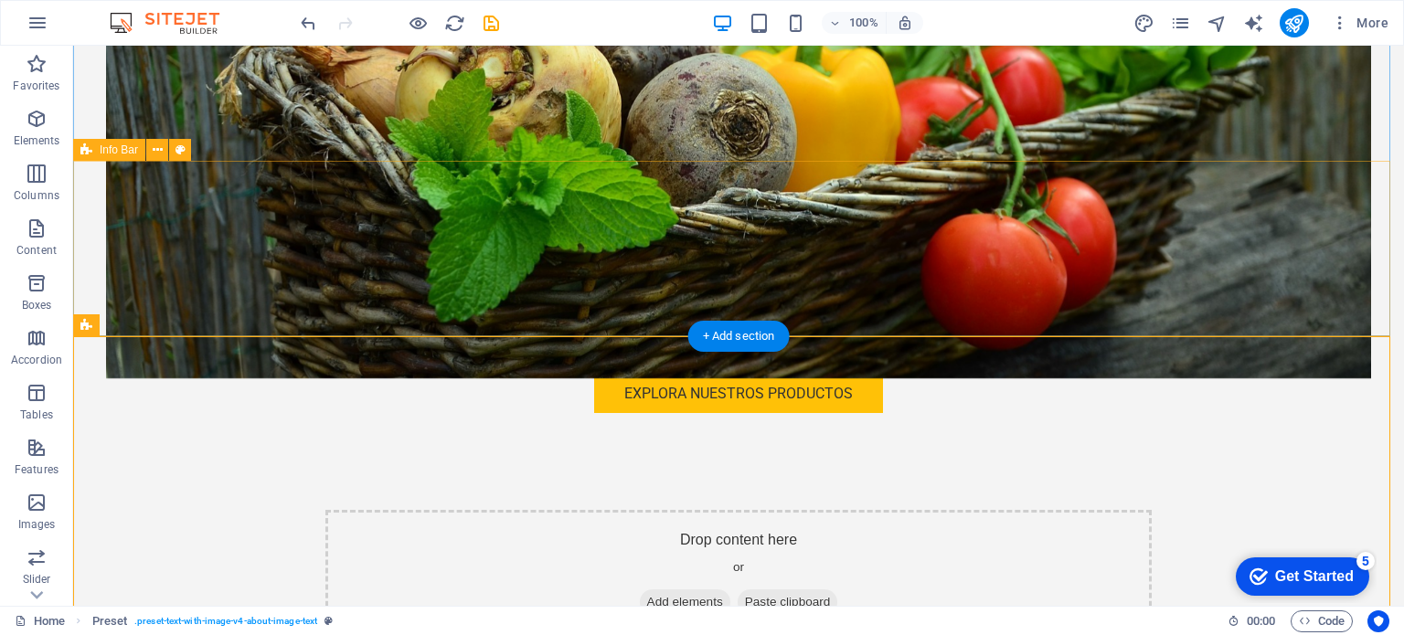
click at [747, 510] on div "Drop content here or Add elements Paste clipboard" at bounding box center [738, 575] width 826 height 130
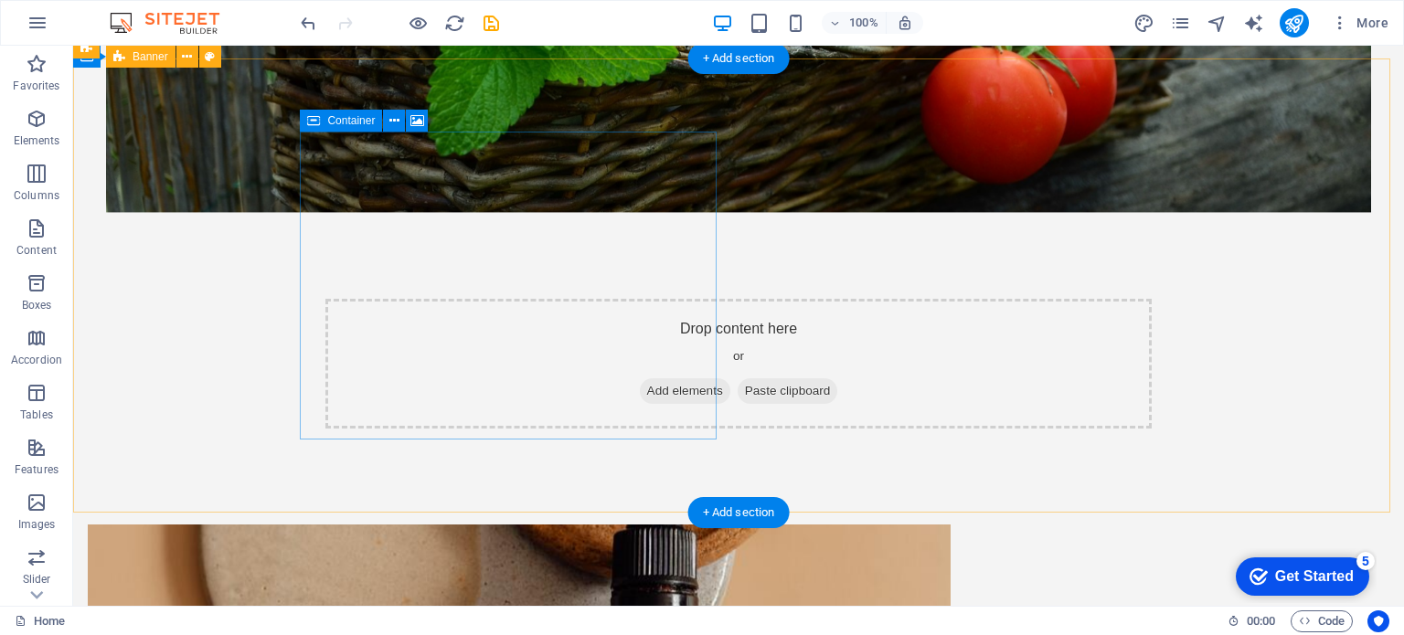
scroll to position [731, 0]
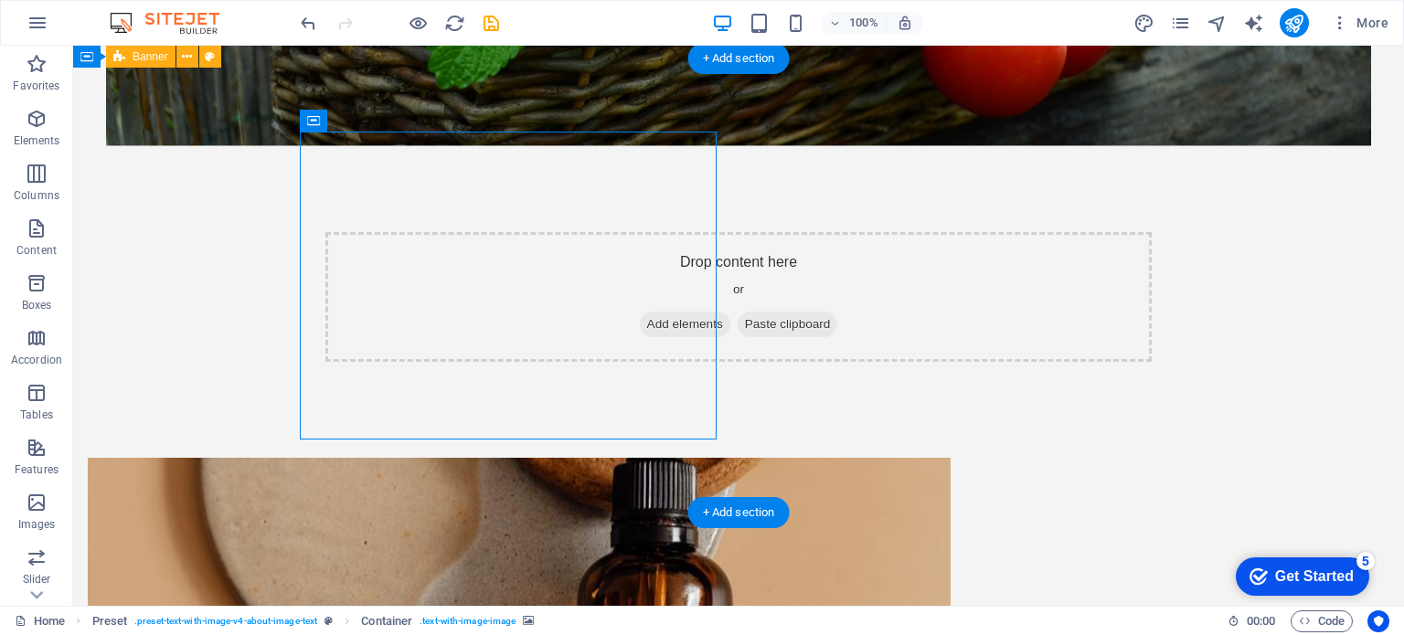
click at [527, 458] on figure at bounding box center [519, 612] width 863 height 308
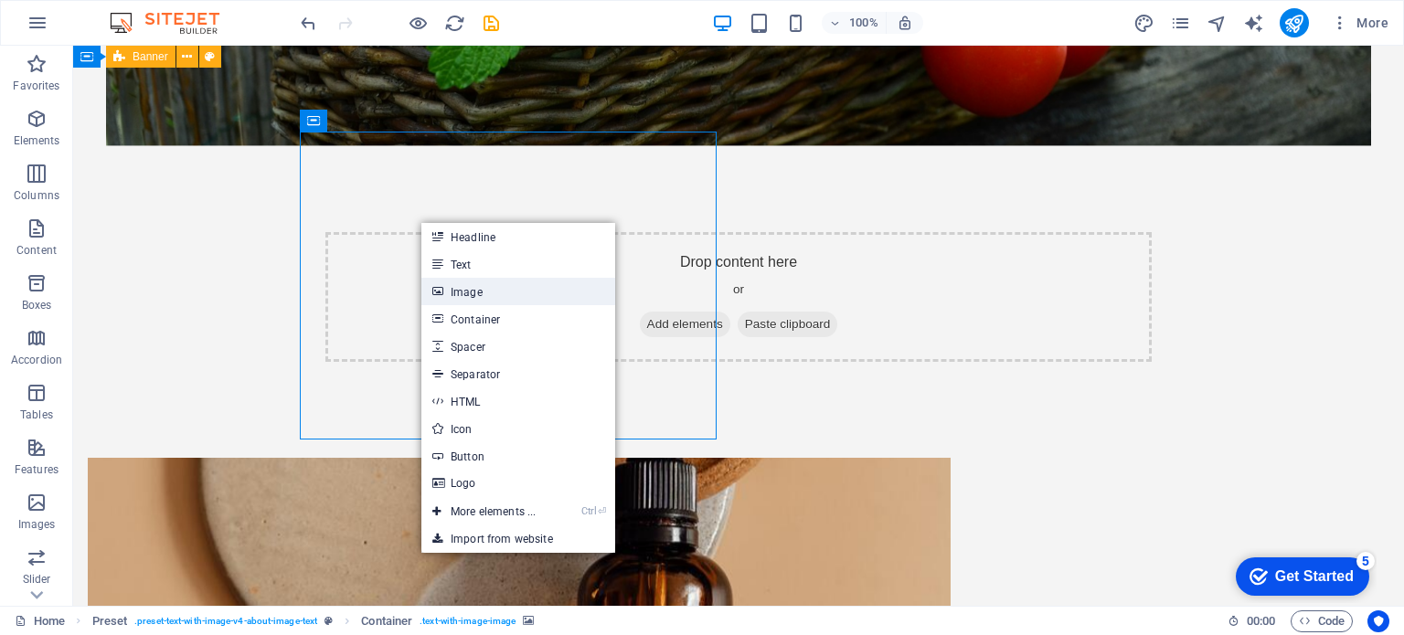
click at [464, 289] on link "Image" at bounding box center [518, 291] width 194 height 27
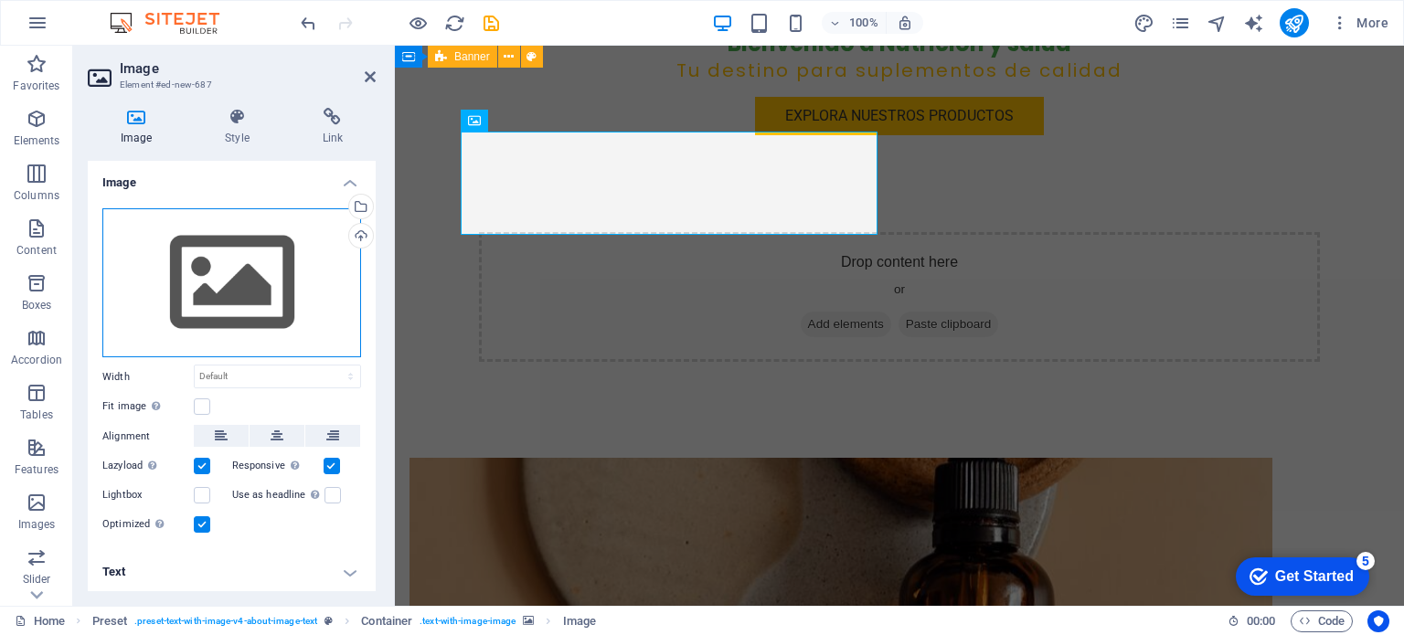
click at [204, 292] on div "Drag files here, click to choose files or select files from Files or our free s…" at bounding box center [231, 283] width 259 height 150
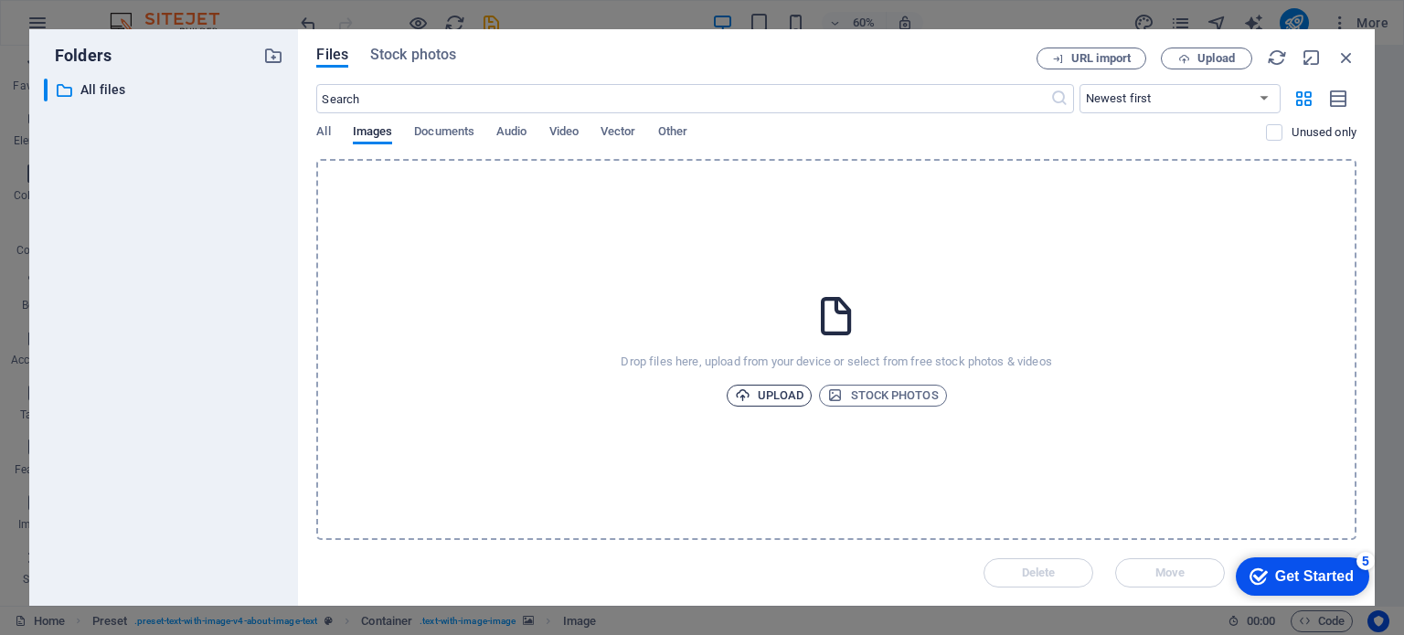
click at [747, 400] on icon "button" at bounding box center [743, 396] width 16 height 16
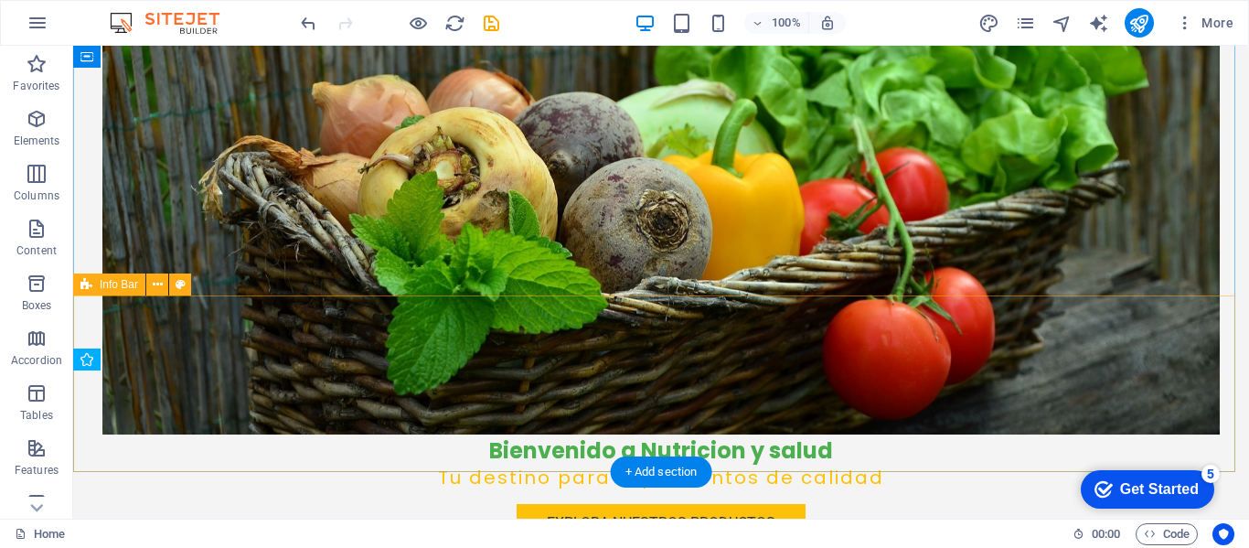
scroll to position [274, 0]
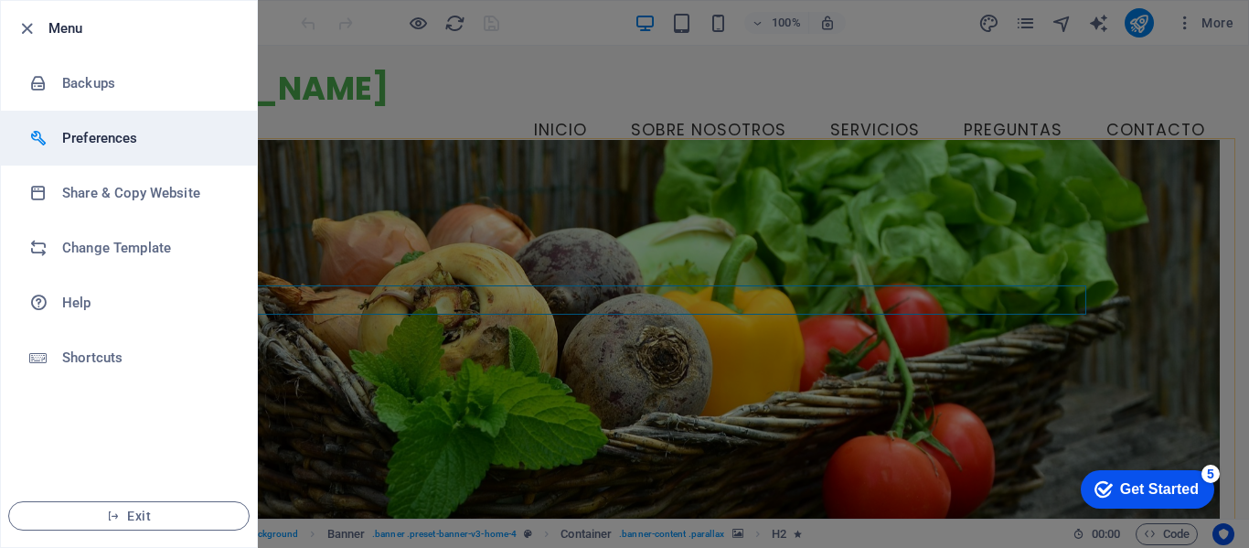
click at [65, 151] on li "Preferences" at bounding box center [129, 138] width 256 height 55
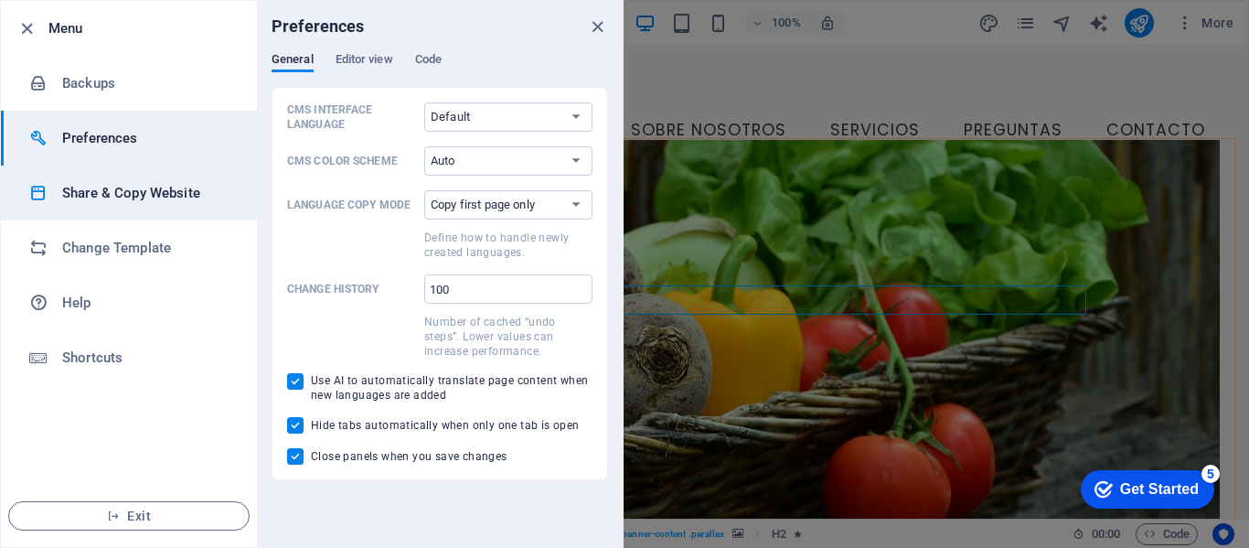
click at [142, 197] on h6 "Share & Copy Website" at bounding box center [146, 193] width 169 height 22
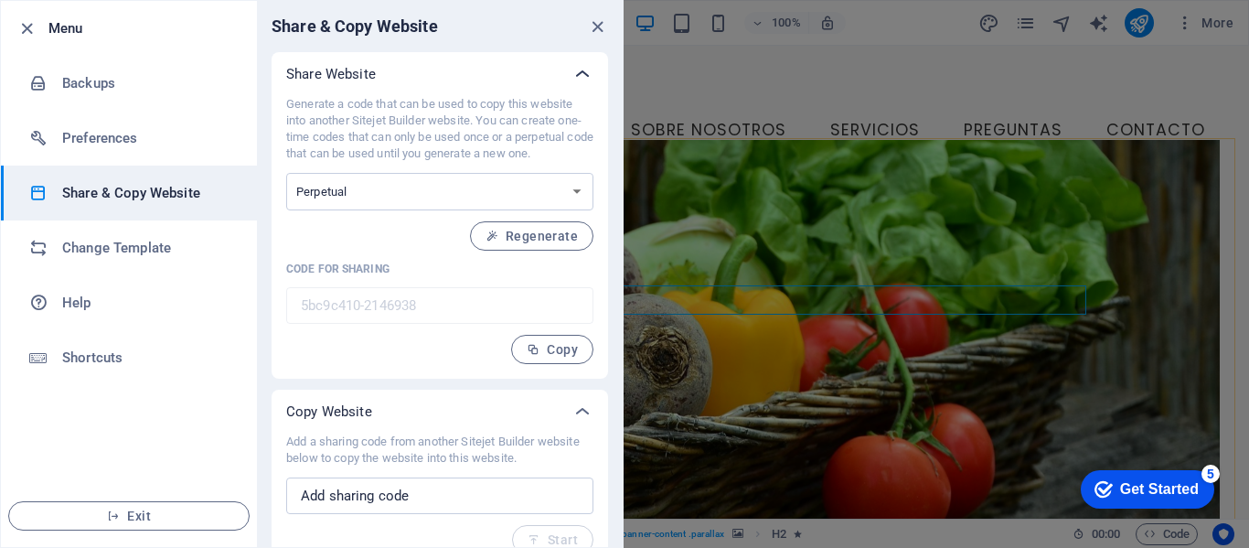
click at [577, 69] on icon at bounding box center [582, 74] width 22 height 22
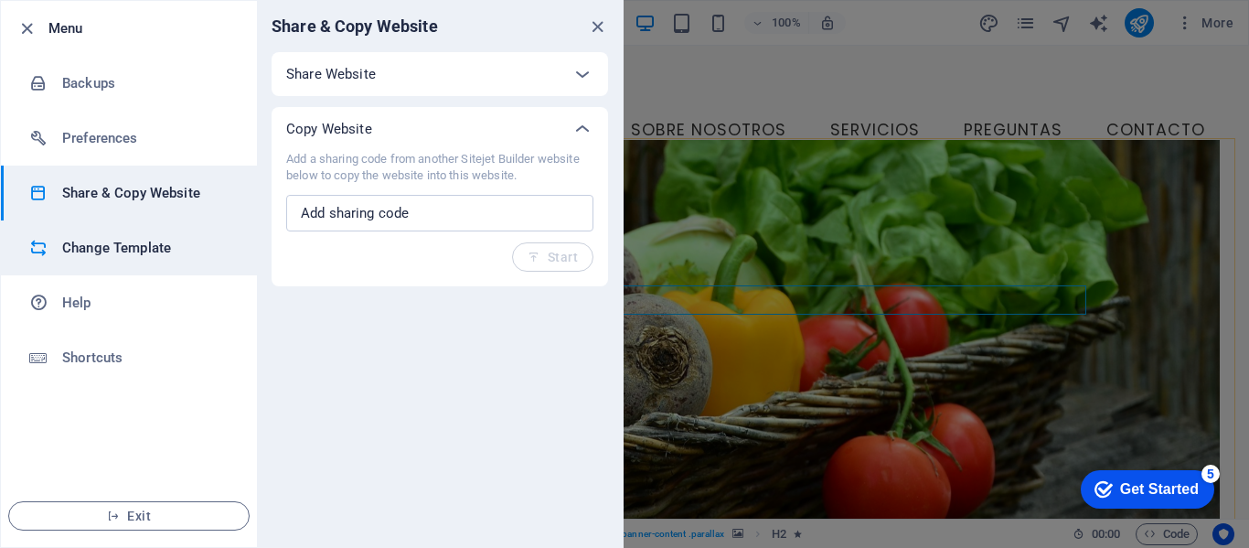
click at [144, 263] on li "Change Template" at bounding box center [129, 247] width 256 height 55
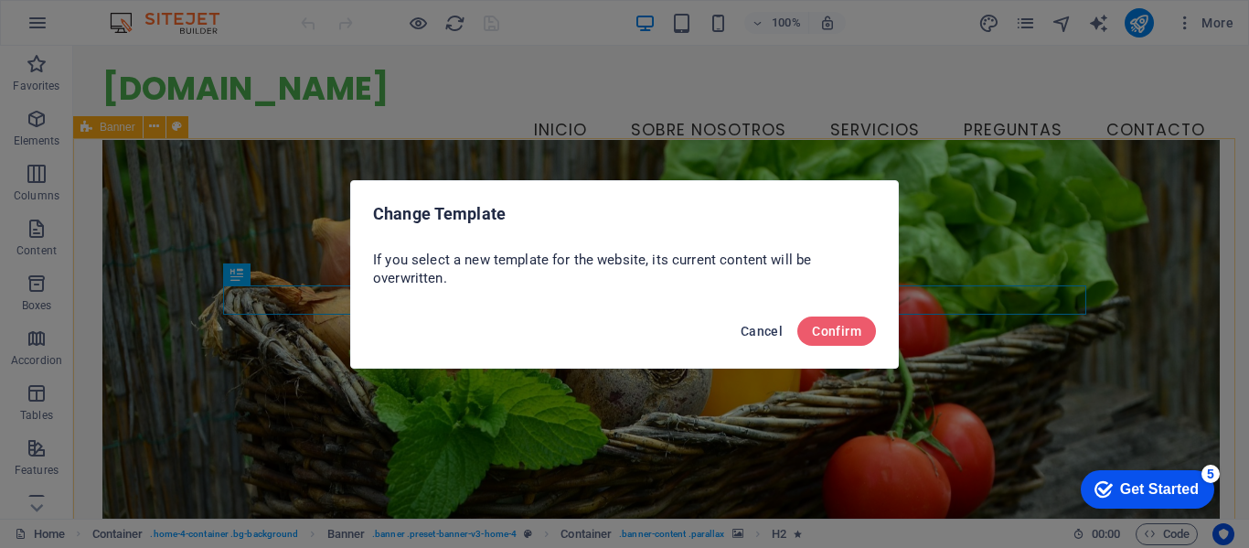
click at [762, 340] on button "Cancel" at bounding box center [761, 330] width 57 height 29
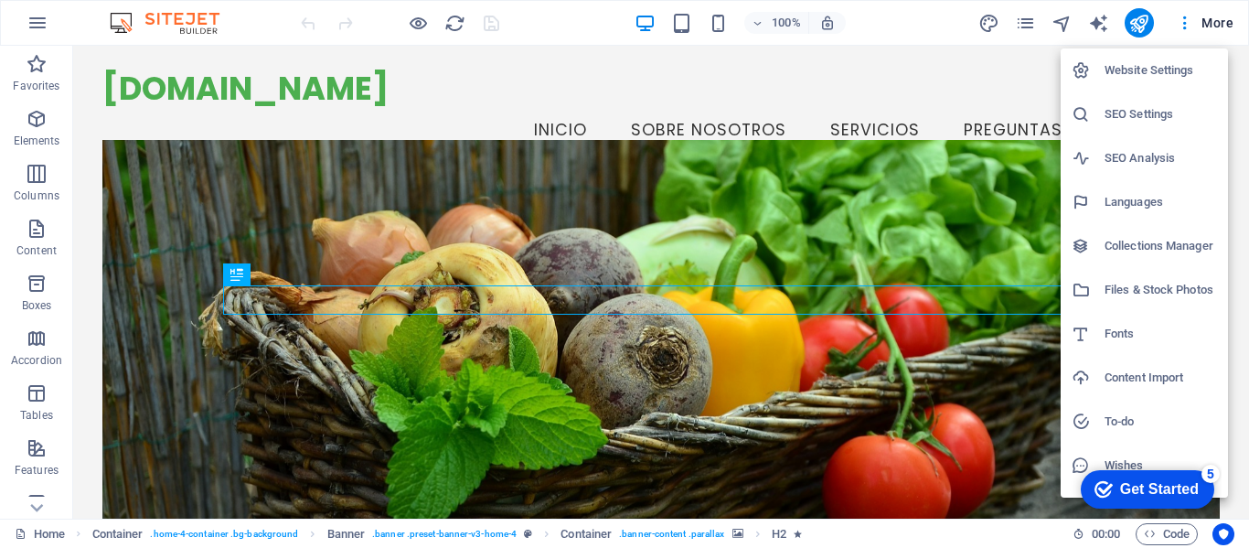
scroll to position [34, 0]
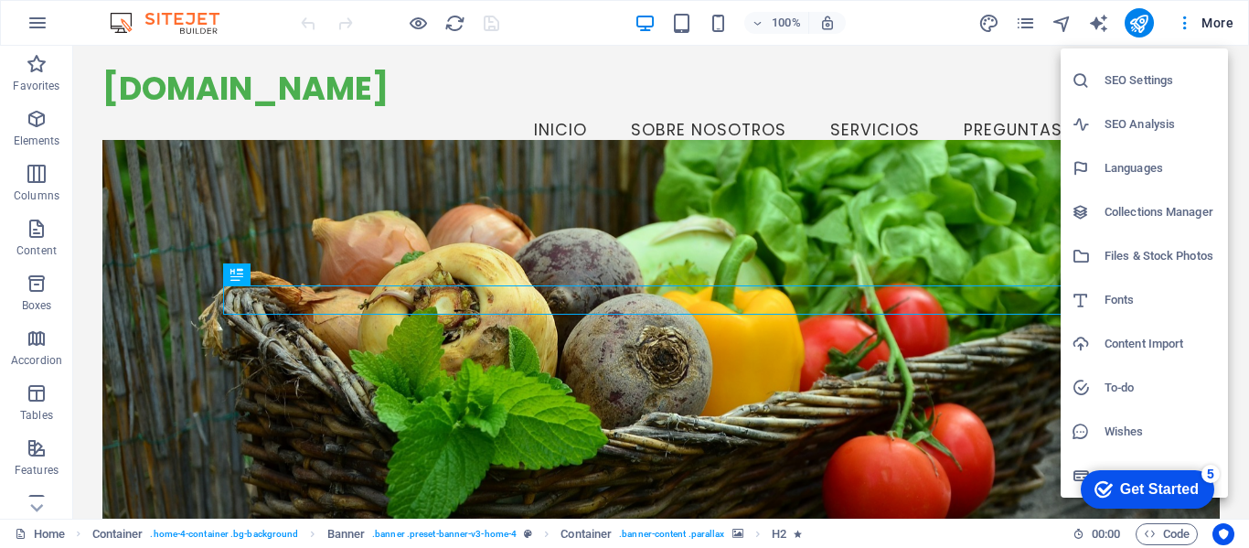
click at [1166, 111] on li "SEO Analysis" at bounding box center [1144, 124] width 167 height 44
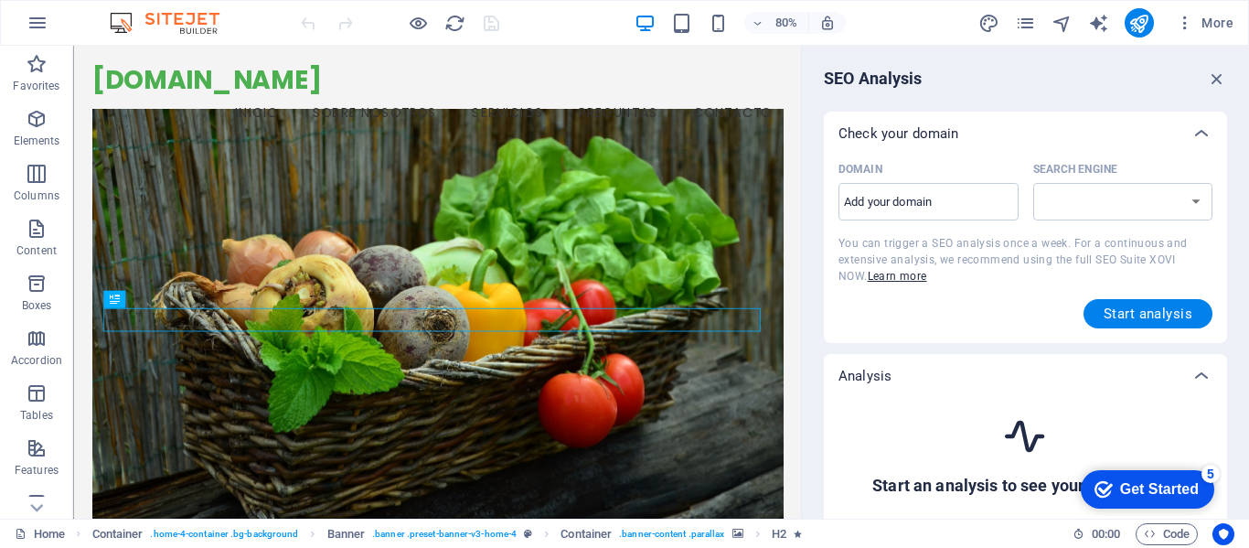
select select "[DOMAIN_NAME]"
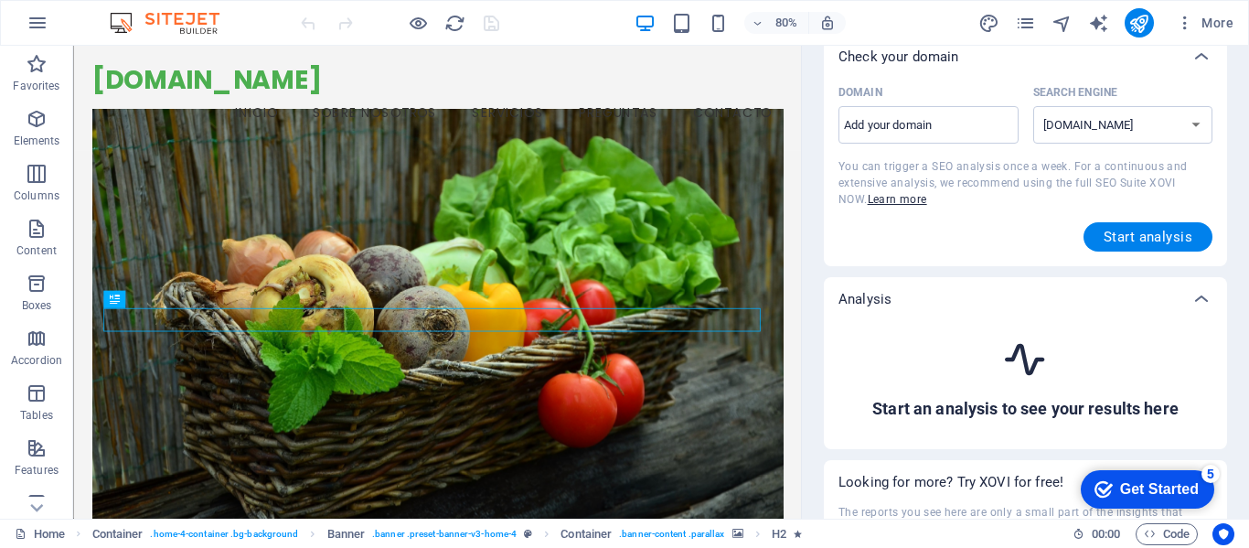
scroll to position [0, 0]
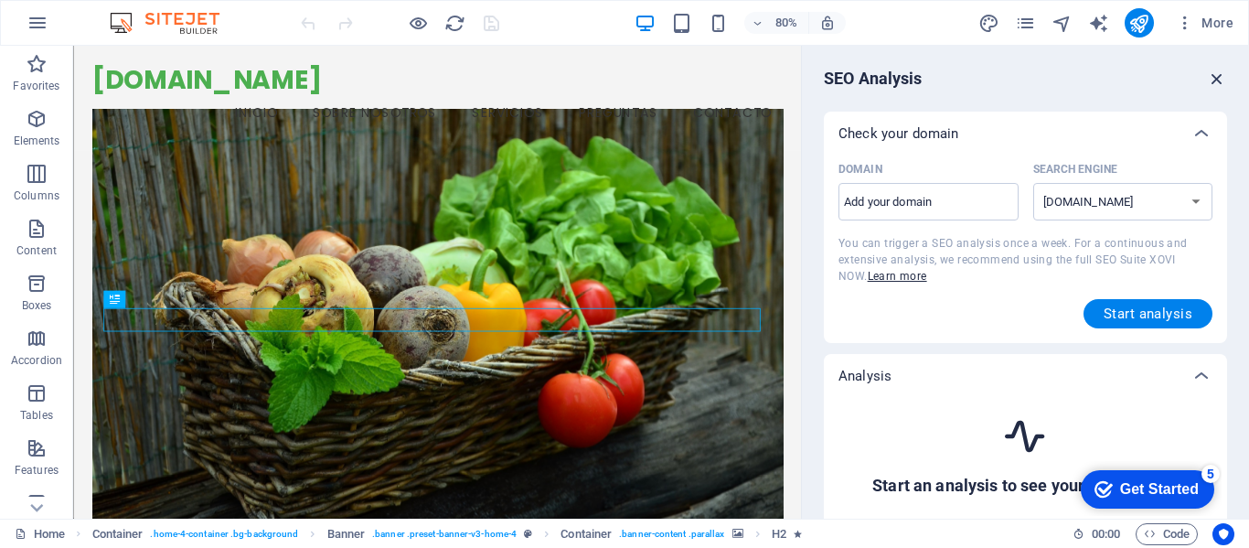
drag, startPoint x: 1207, startPoint y: 74, endPoint x: 1132, endPoint y: 26, distance: 89.3
click at [1207, 74] on icon "button" at bounding box center [1217, 79] width 20 height 20
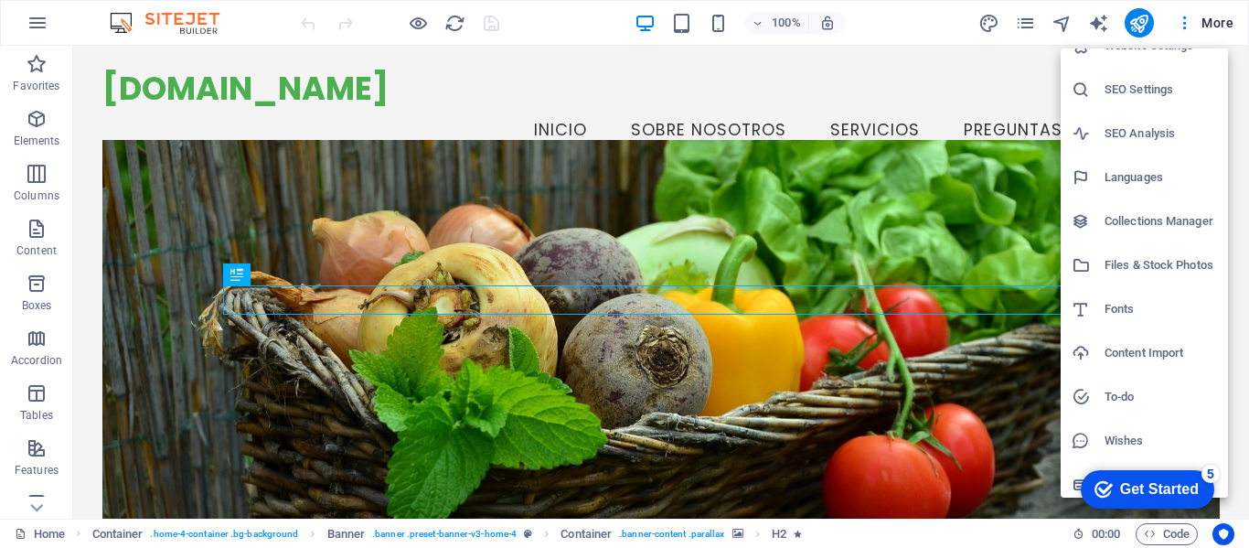
scroll to position [34, 0]
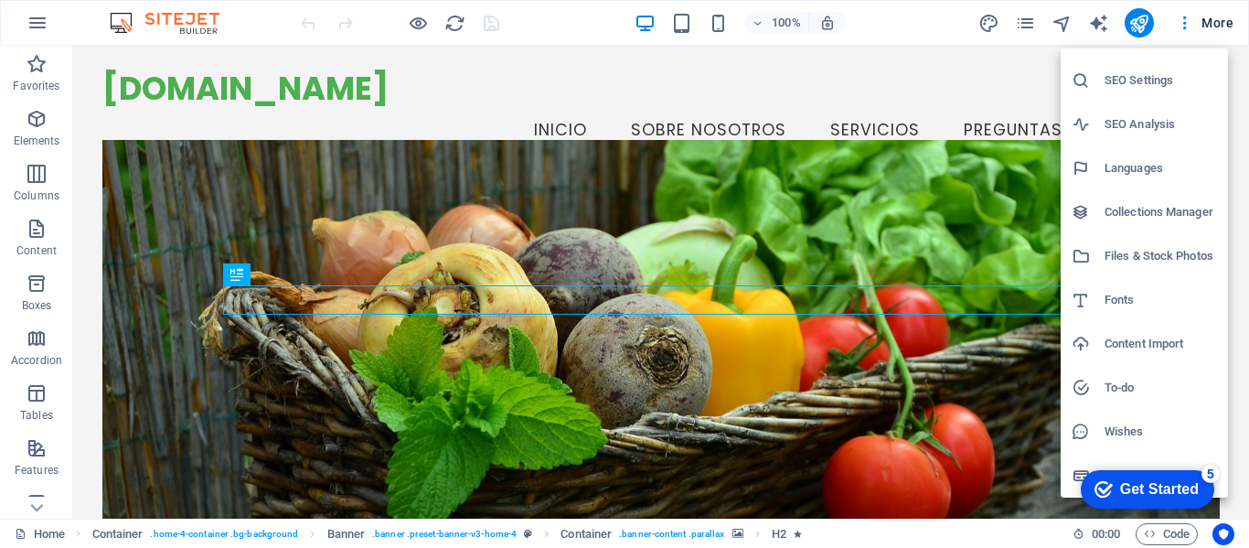
click at [1187, 25] on div at bounding box center [624, 274] width 1249 height 548
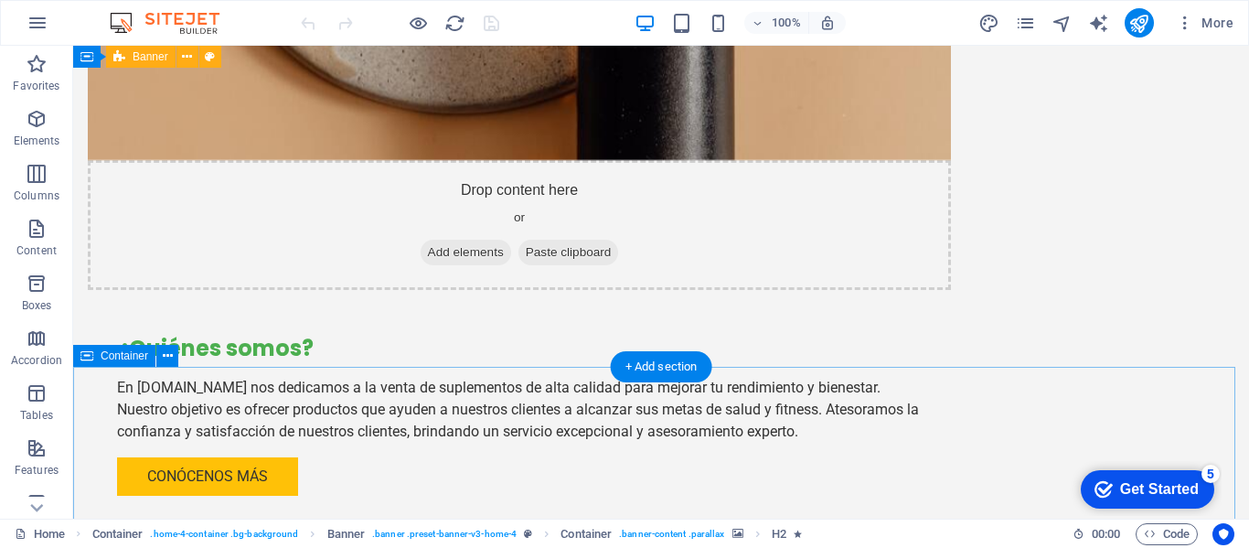
scroll to position [1371, 0]
